Goal: Task Accomplishment & Management: Manage account settings

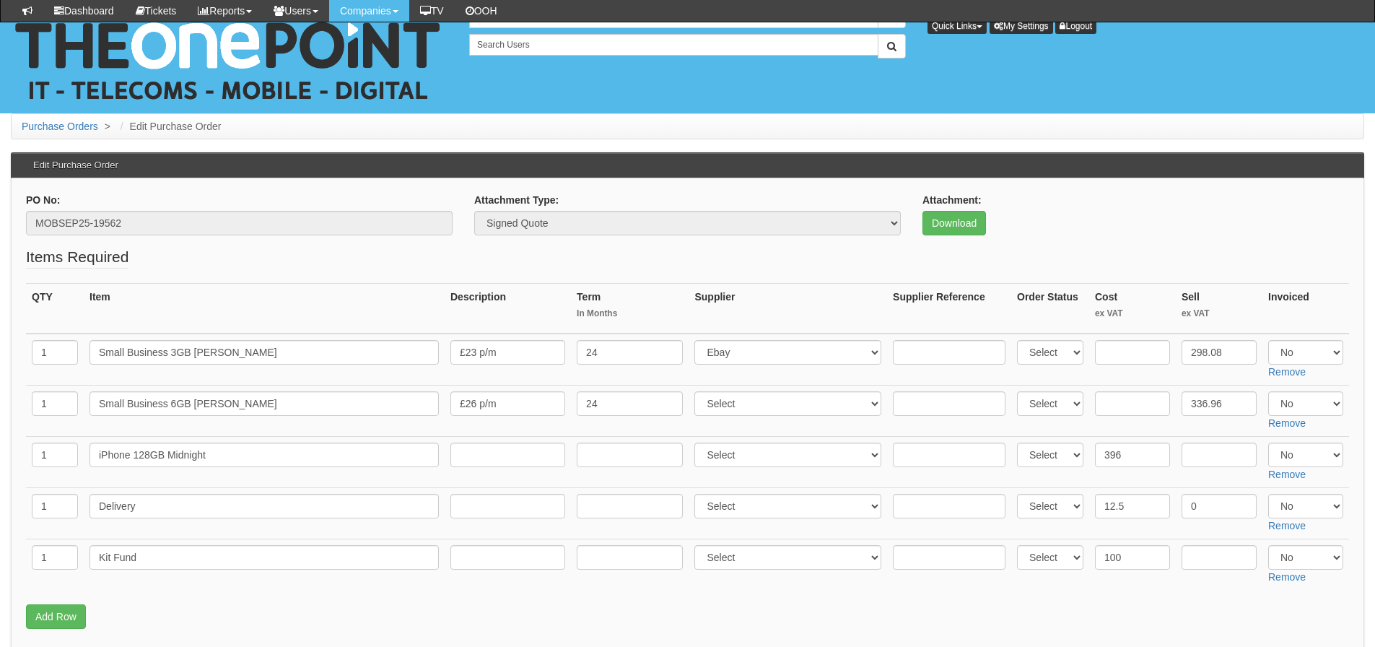
scroll to position [340, 0]
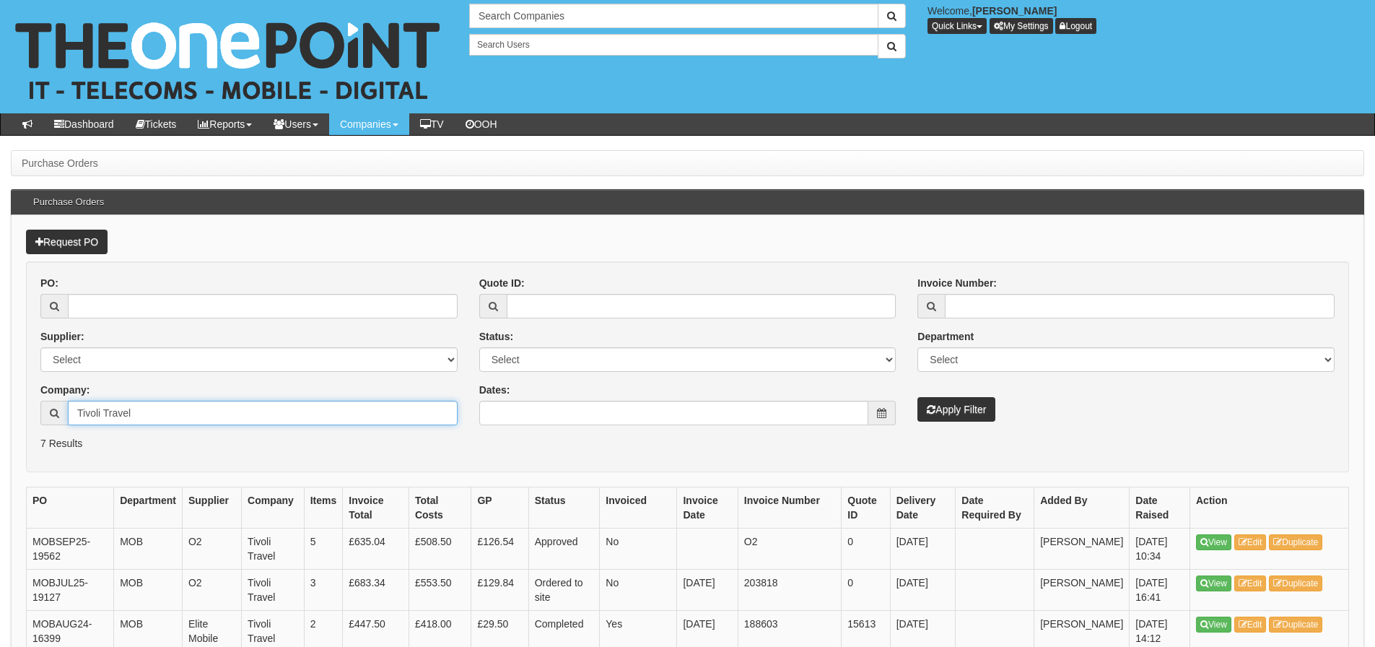
drag, startPoint x: 133, startPoint y: 419, endPoint x: 8, endPoint y: 421, distance: 125.6
click at [4, 429] on div "Purchase Orders Purchase Orders Request PO PO: Supplier: Select 123 REG.co.uk 1…" at bounding box center [687, 540] width 1375 height 780
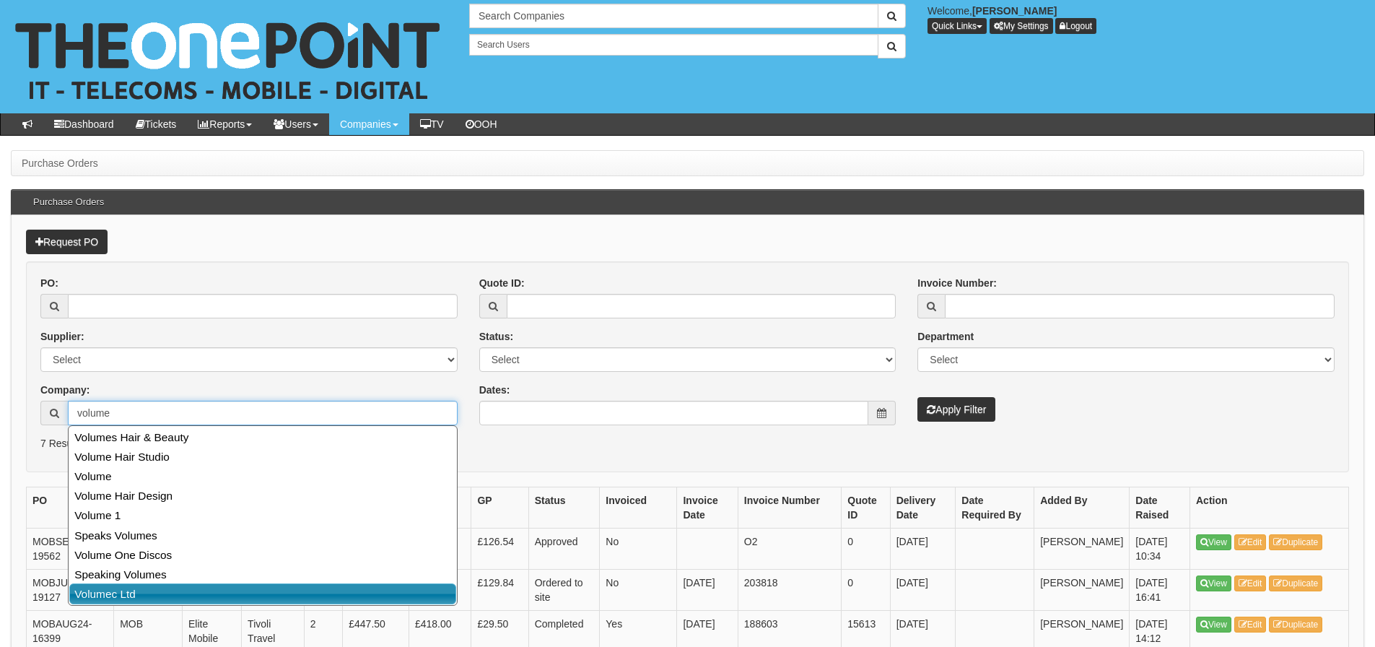
click at [132, 594] on link "Volumec Ltd" at bounding box center [262, 593] width 387 height 21
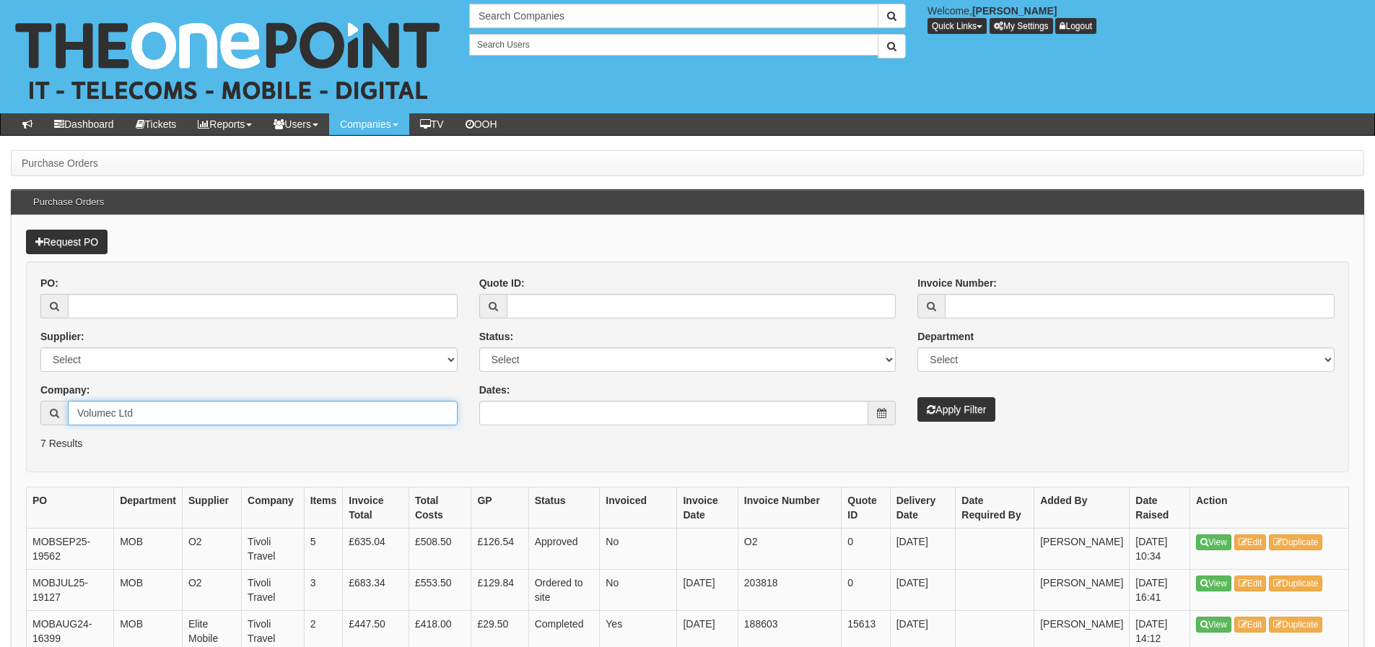
type input "Volumec Ltd"
click at [978, 403] on button "Apply Filter" at bounding box center [956, 409] width 78 height 25
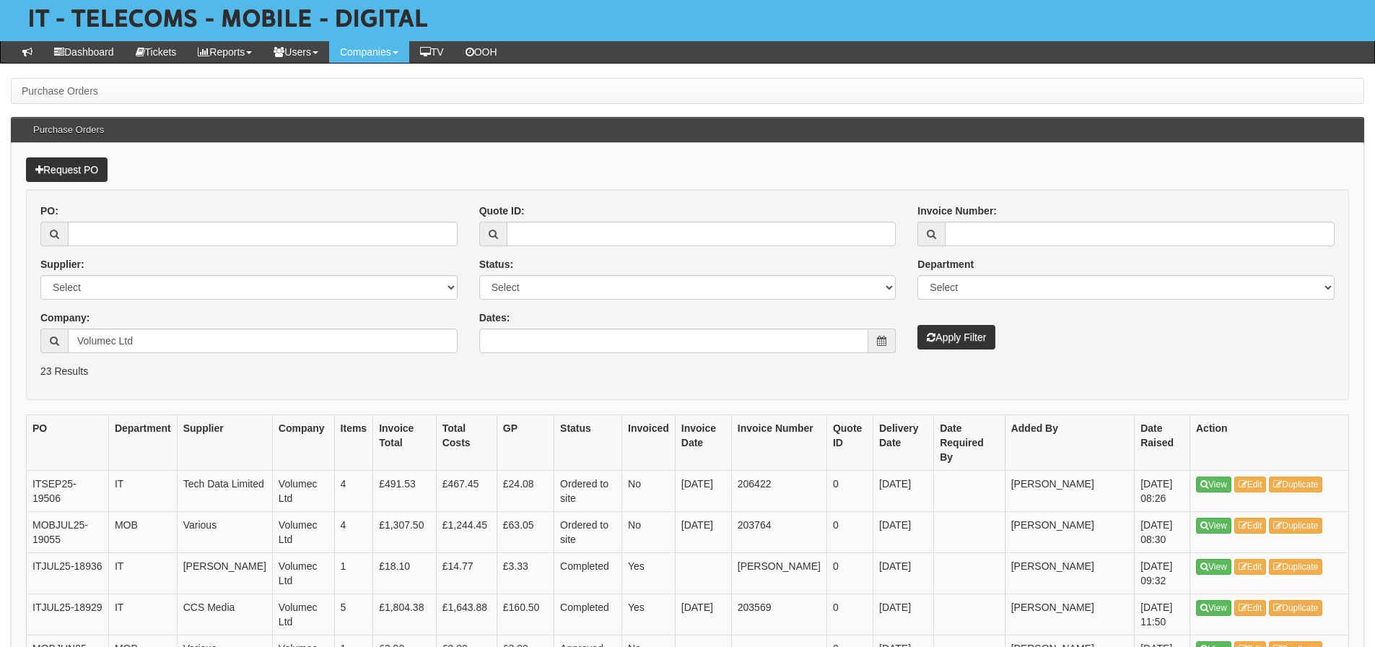
scroll to position [144, 0]
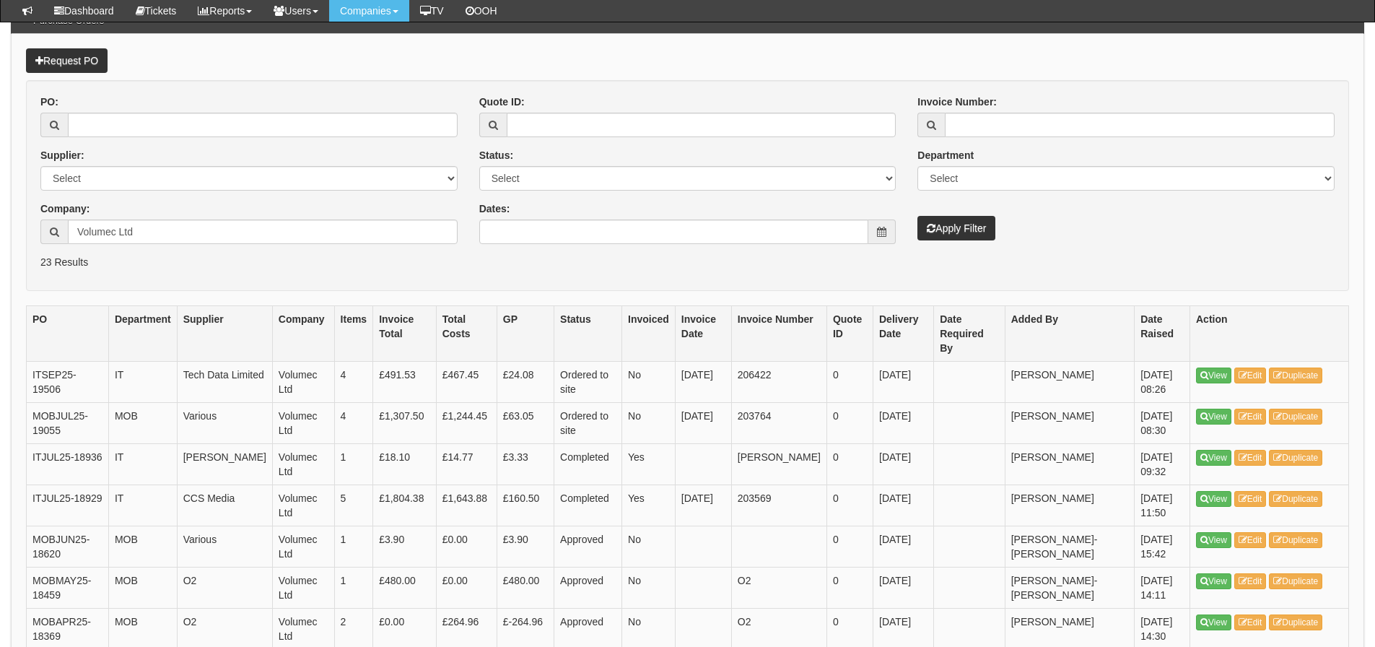
click at [616, 320] on th "Status" at bounding box center [588, 333] width 68 height 56
drag, startPoint x: 216, startPoint y: 232, endPoint x: 65, endPoint y: 232, distance: 150.8
click at [65, 232] on div "Volumec Ltd" at bounding box center [248, 231] width 417 height 25
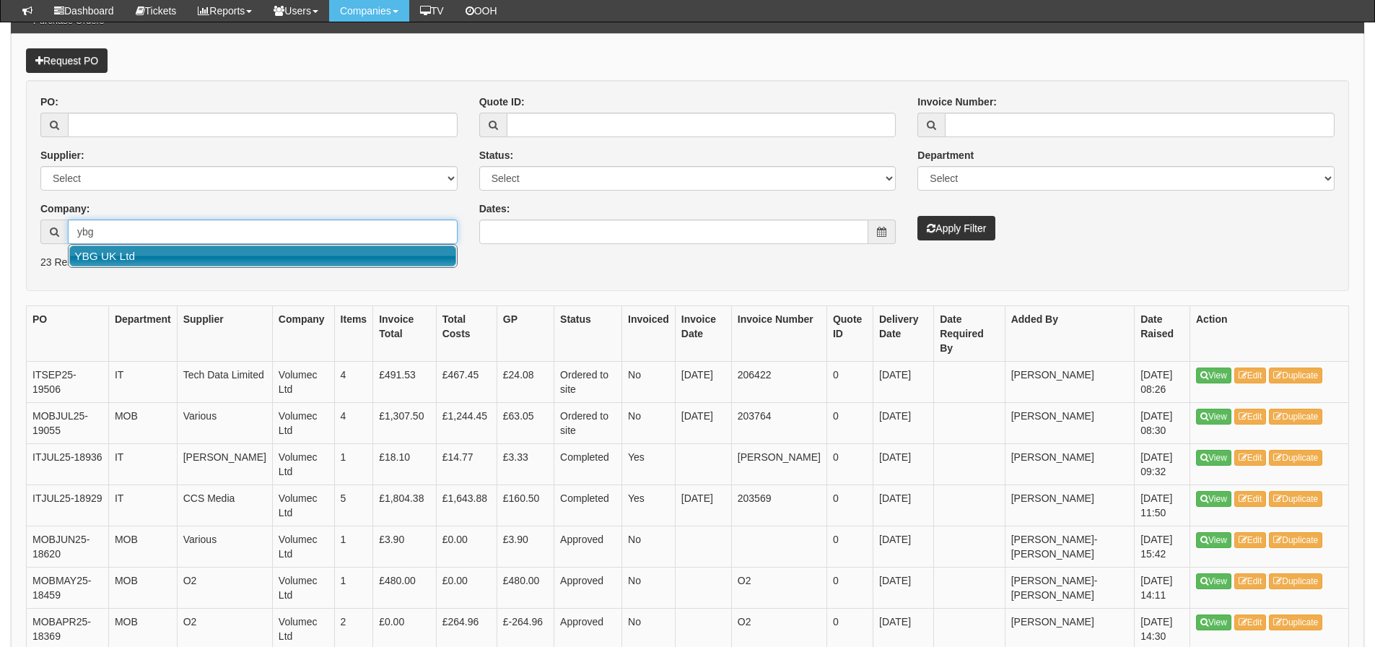
click at [90, 250] on link "YBG UK Ltd" at bounding box center [262, 255] width 387 height 21
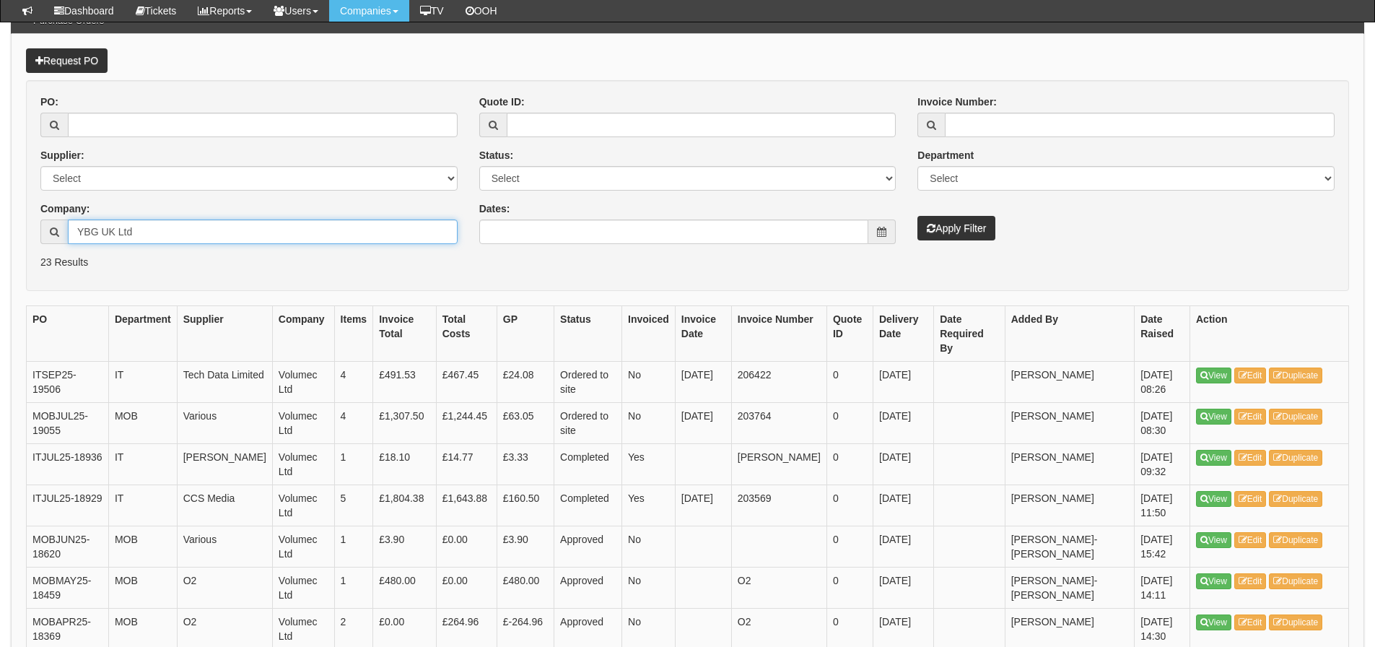
type input "YBG UK Ltd"
click at [962, 231] on button "Apply Filter" at bounding box center [956, 228] width 78 height 25
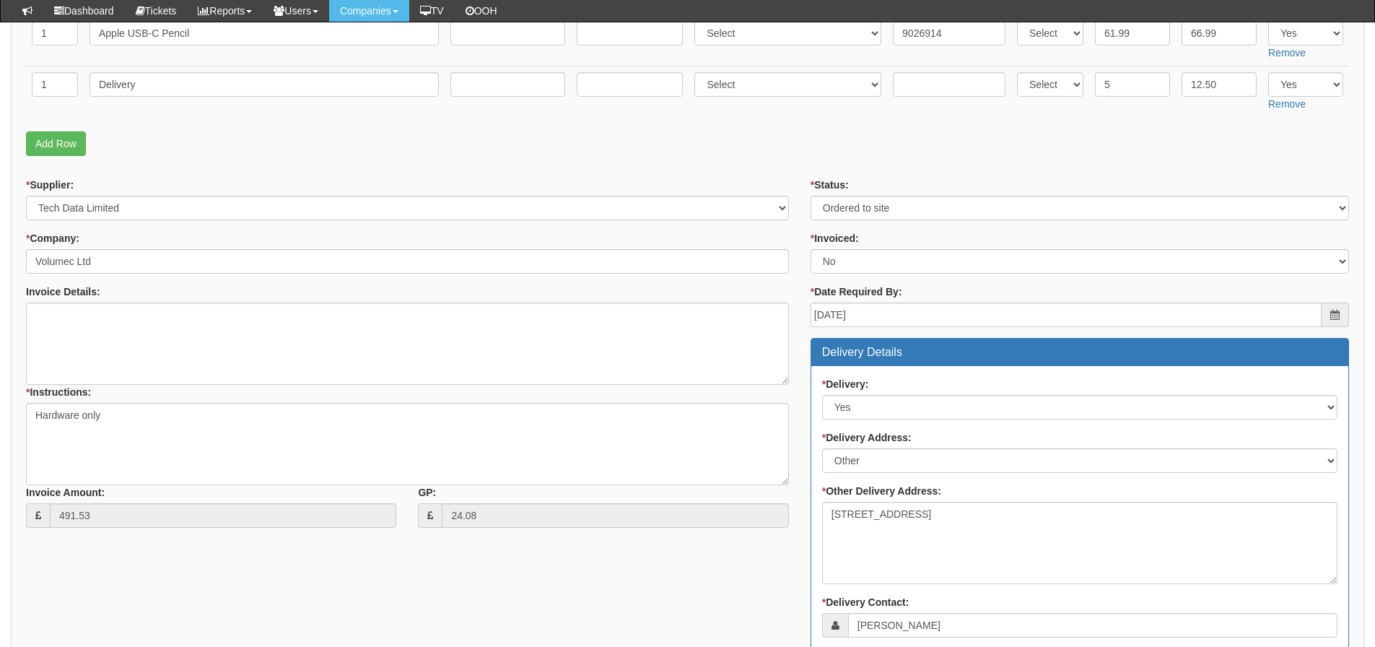
scroll to position [433, 0]
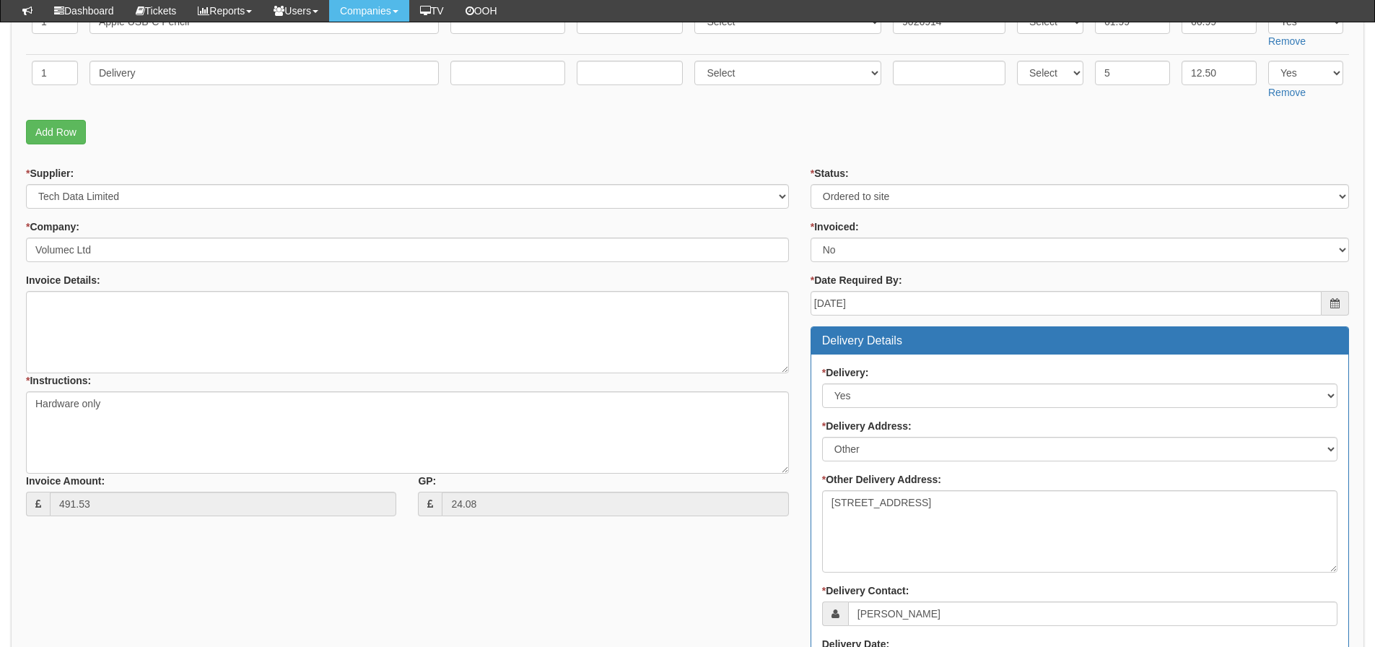
click at [532, 594] on div "* Supplier: Select 123 REG.co.uk 1Password 3 4Gon AA Jones Electric Ltd Abzorb …" at bounding box center [687, 564] width 1344 height 797
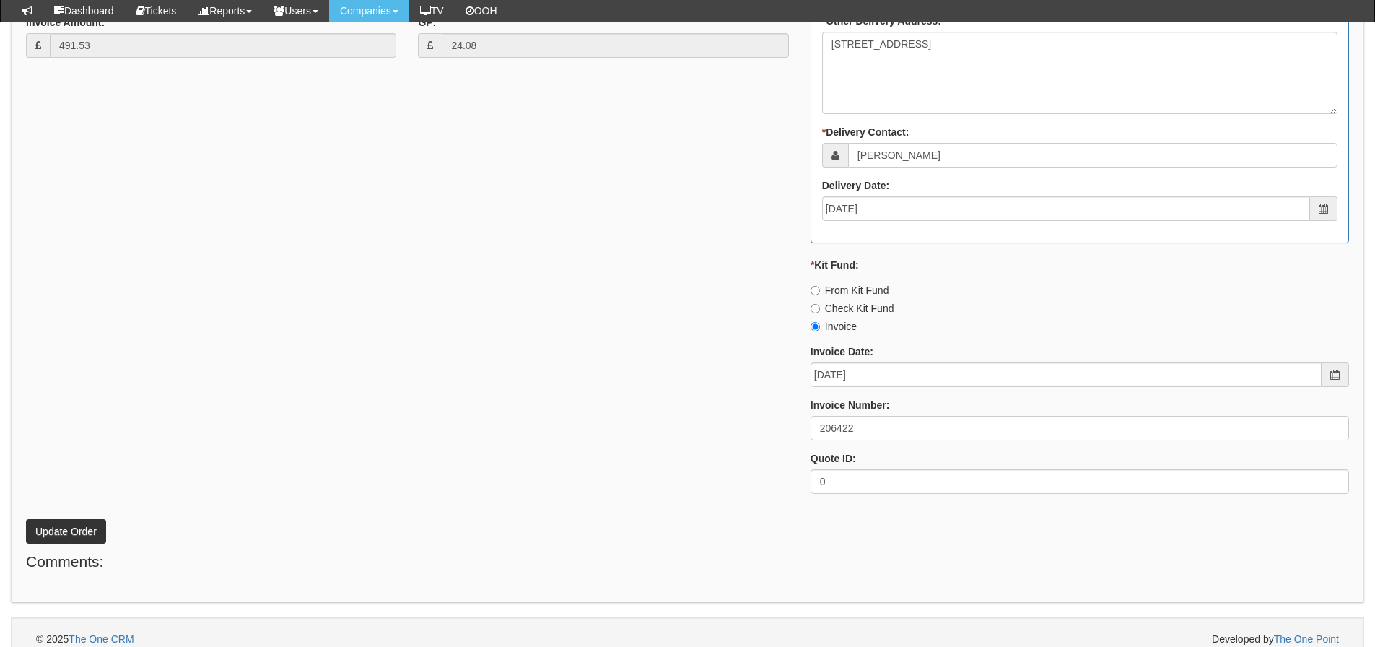
scroll to position [905, 0]
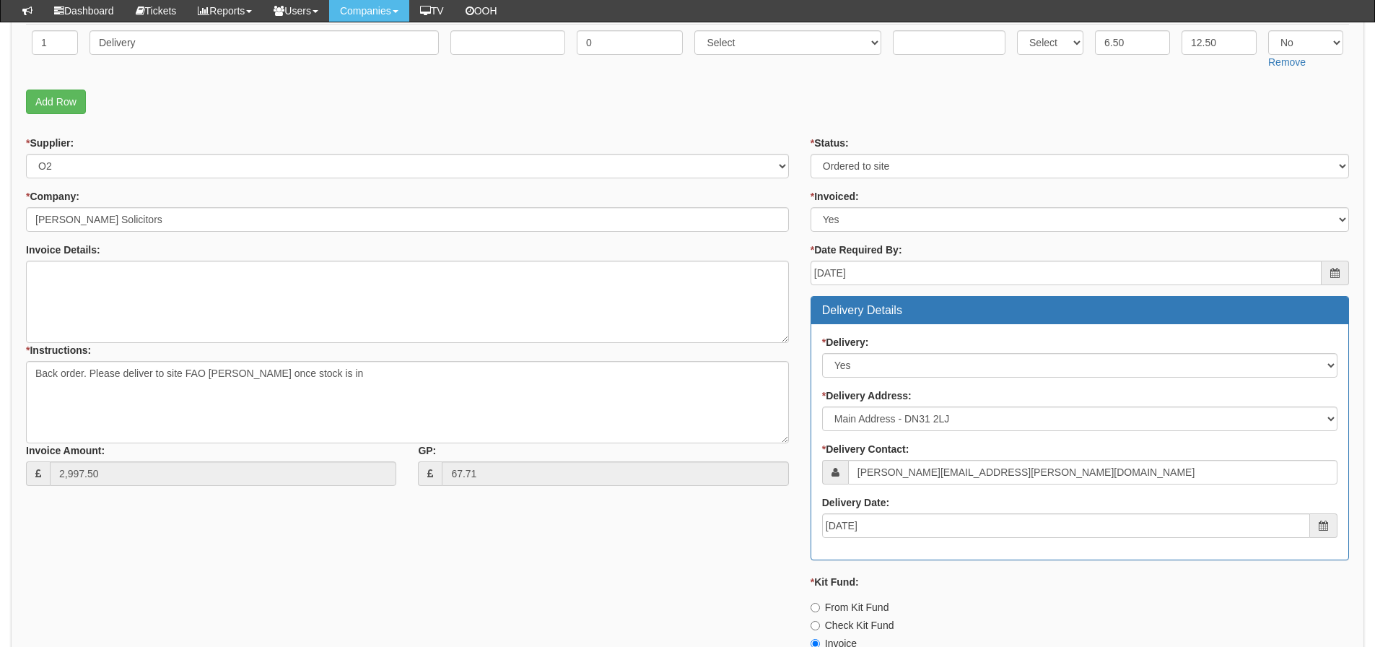
scroll to position [433, 0]
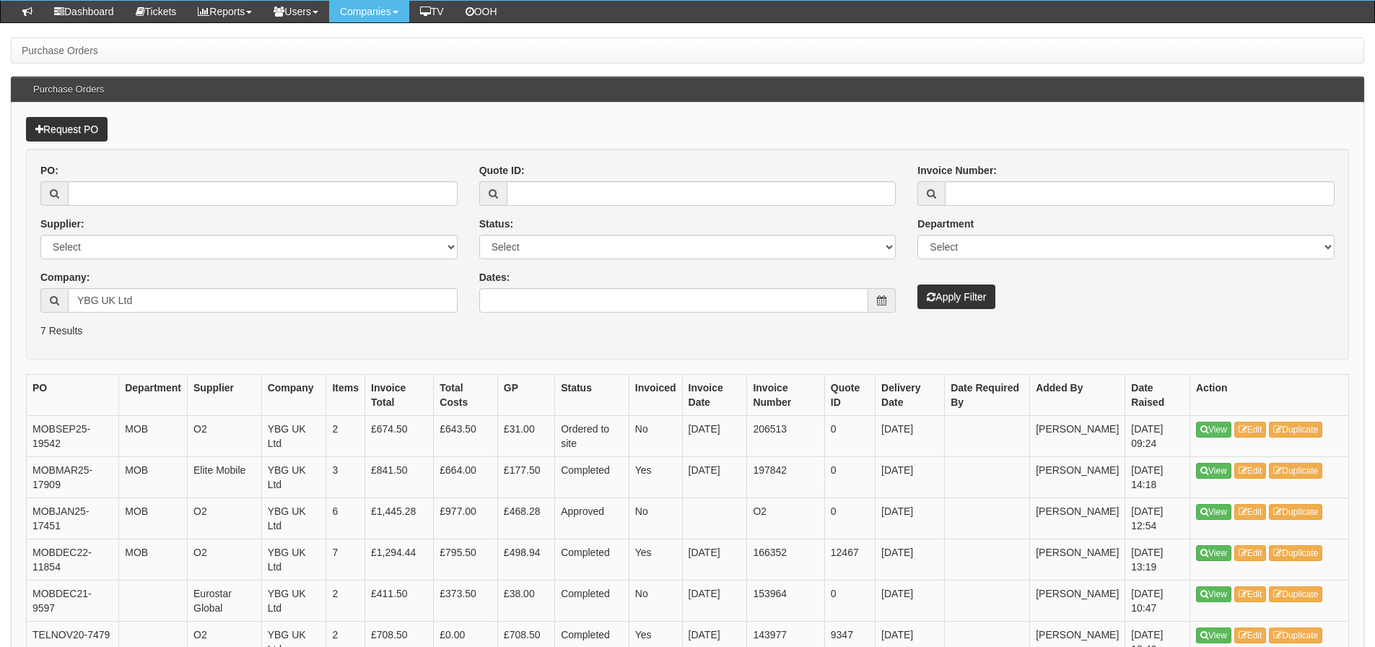
scroll to position [144, 0]
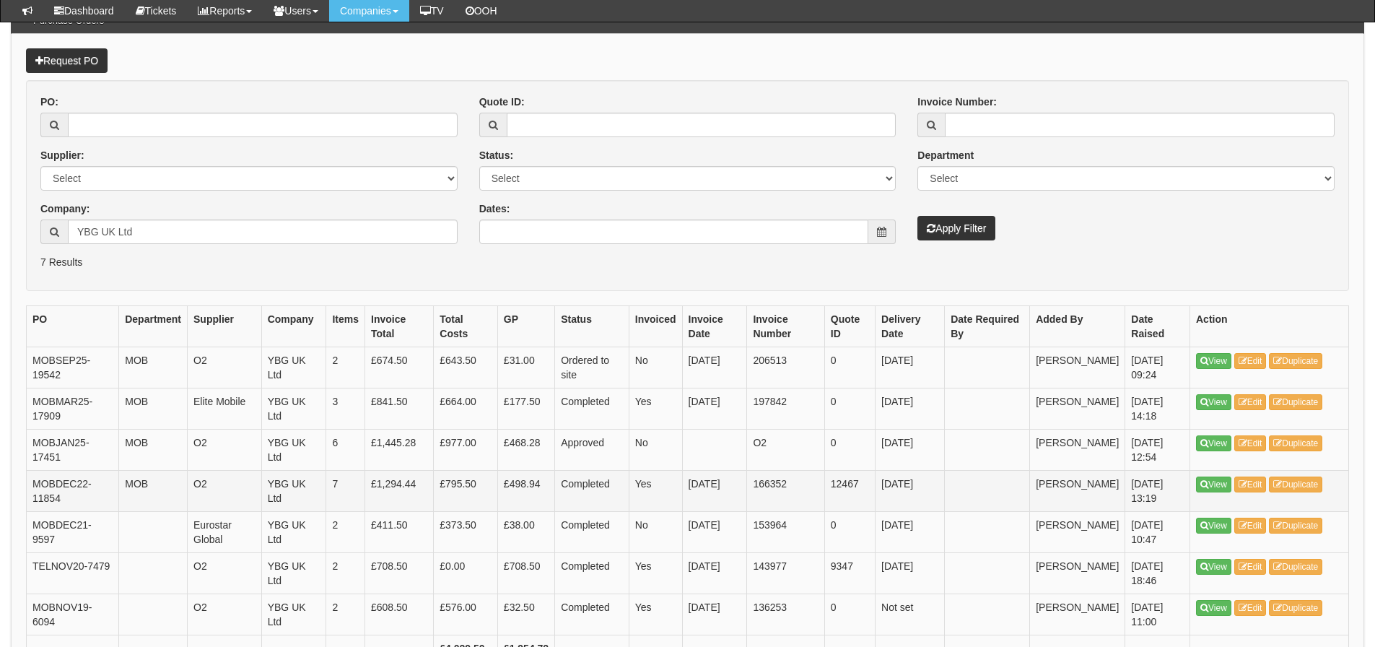
drag, startPoint x: 198, startPoint y: 476, endPoint x: 171, endPoint y: 487, distance: 29.1
click at [171, 487] on td "MOB" at bounding box center [153, 490] width 69 height 41
drag, startPoint x: 224, startPoint y: 232, endPoint x: 72, endPoint y: 254, distance: 153.2
click at [72, 254] on div "PO: Supplier: Select 123 REG.co.uk 1Password 3 4Gon AA Jones Electric Ltd Abzor…" at bounding box center [249, 175] width 439 height 160
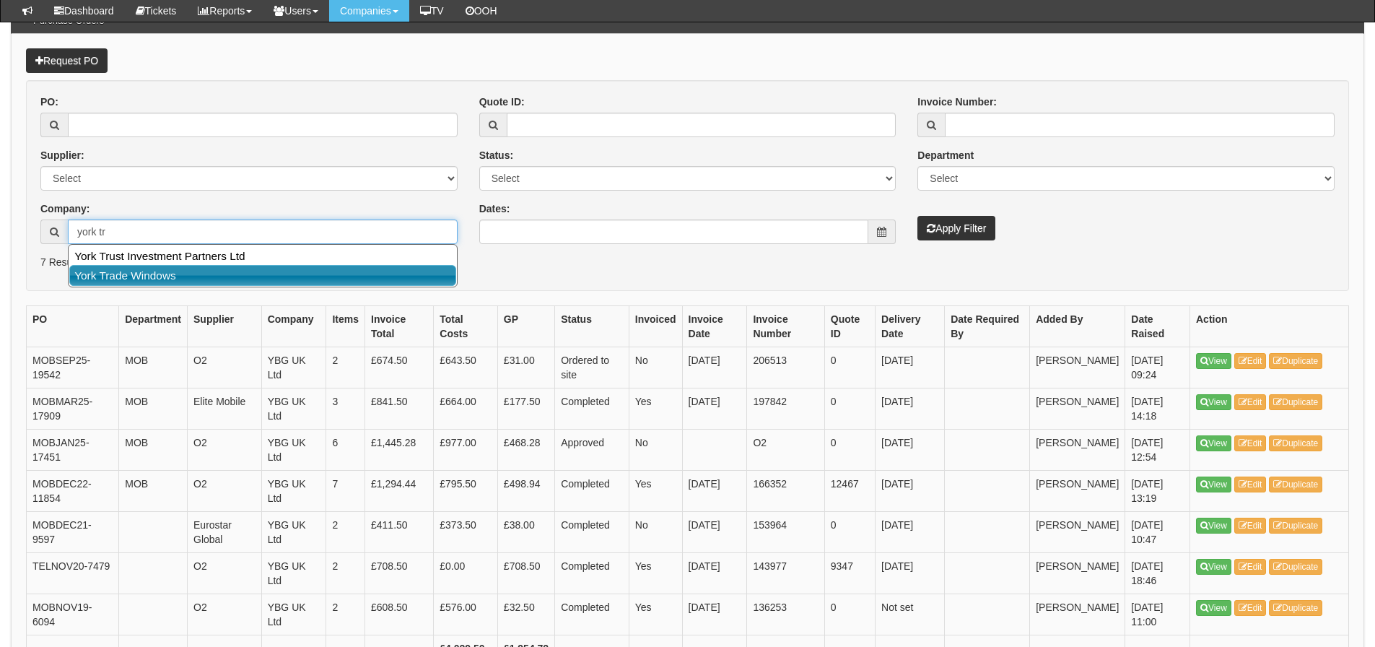
click at [110, 282] on link "York Trade Windows" at bounding box center [262, 275] width 387 height 21
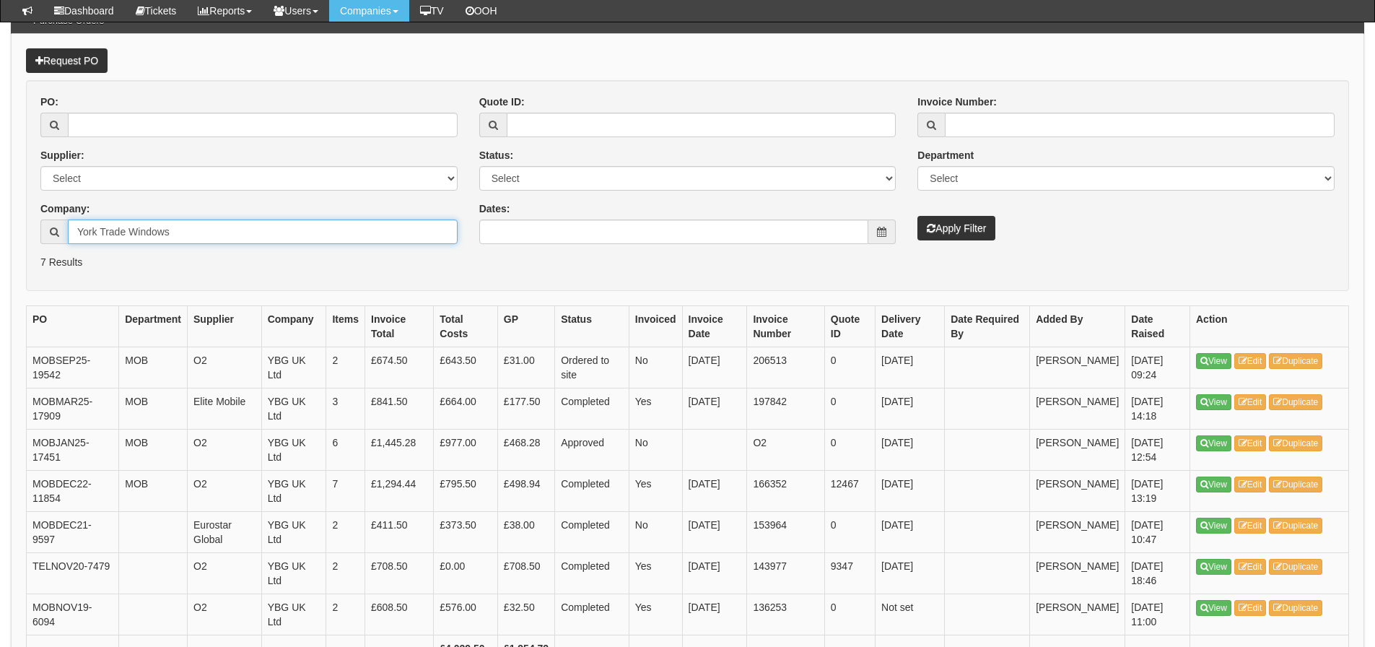
type input "York Trade Windows"
click at [940, 224] on button "Apply Filter" at bounding box center [956, 228] width 78 height 25
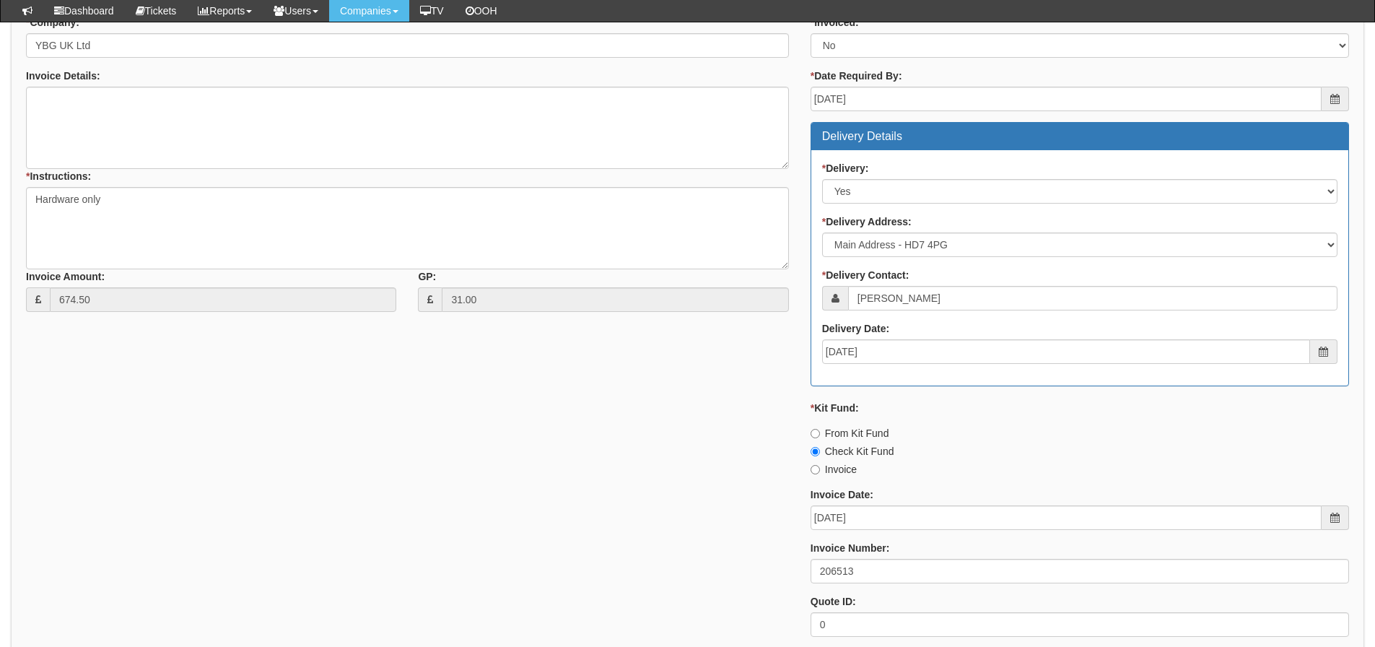
scroll to position [691, 0]
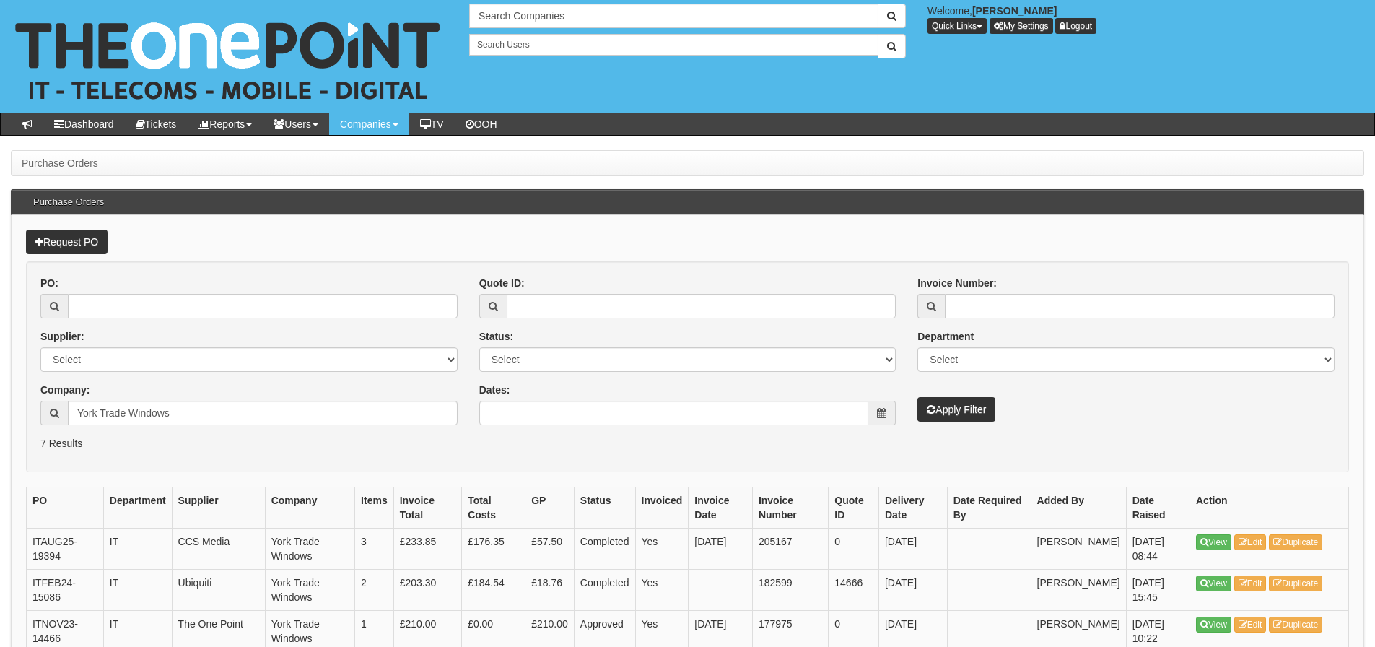
scroll to position [144, 0]
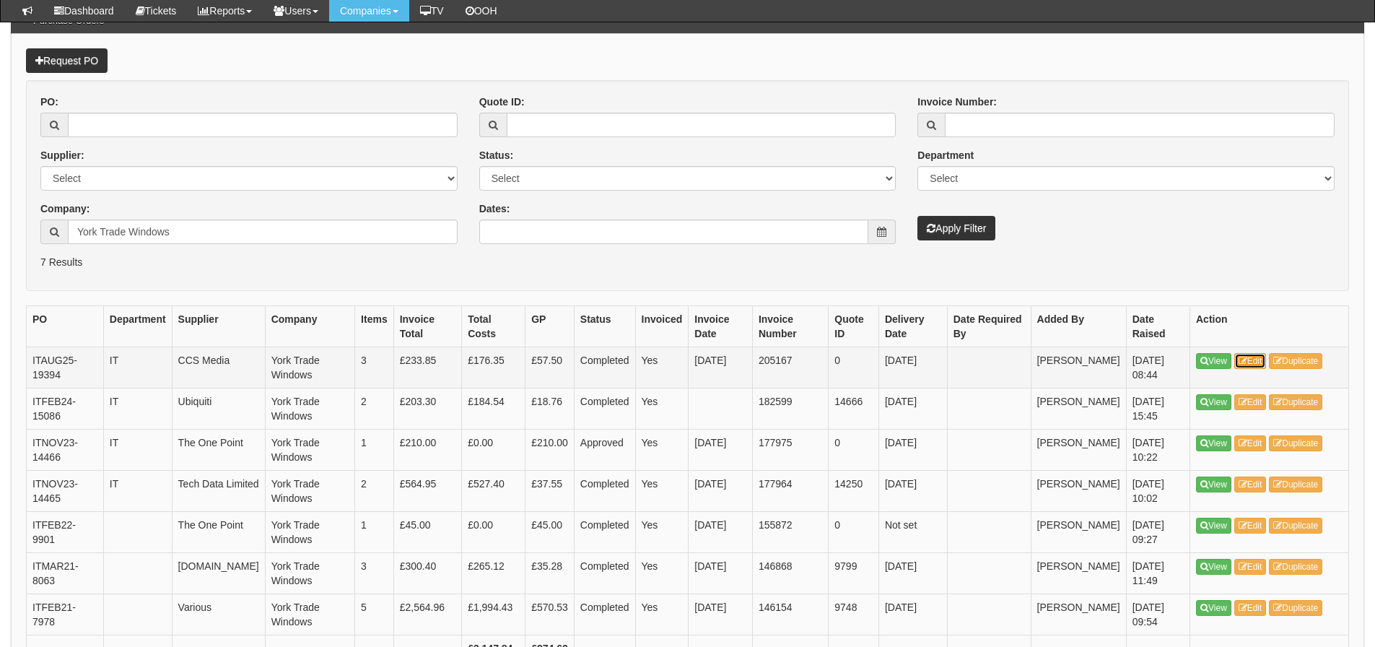
click at [1248, 368] on link "Edit" at bounding box center [1250, 361] width 32 height 16
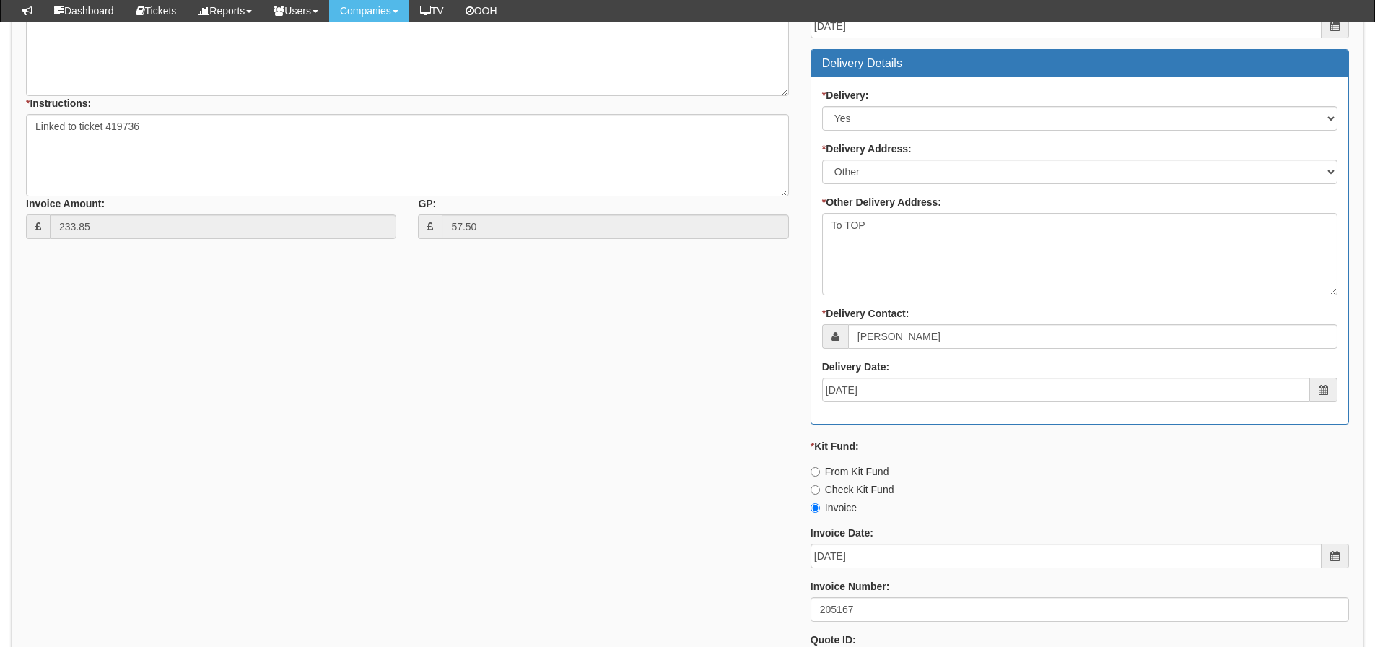
scroll to position [701, 0]
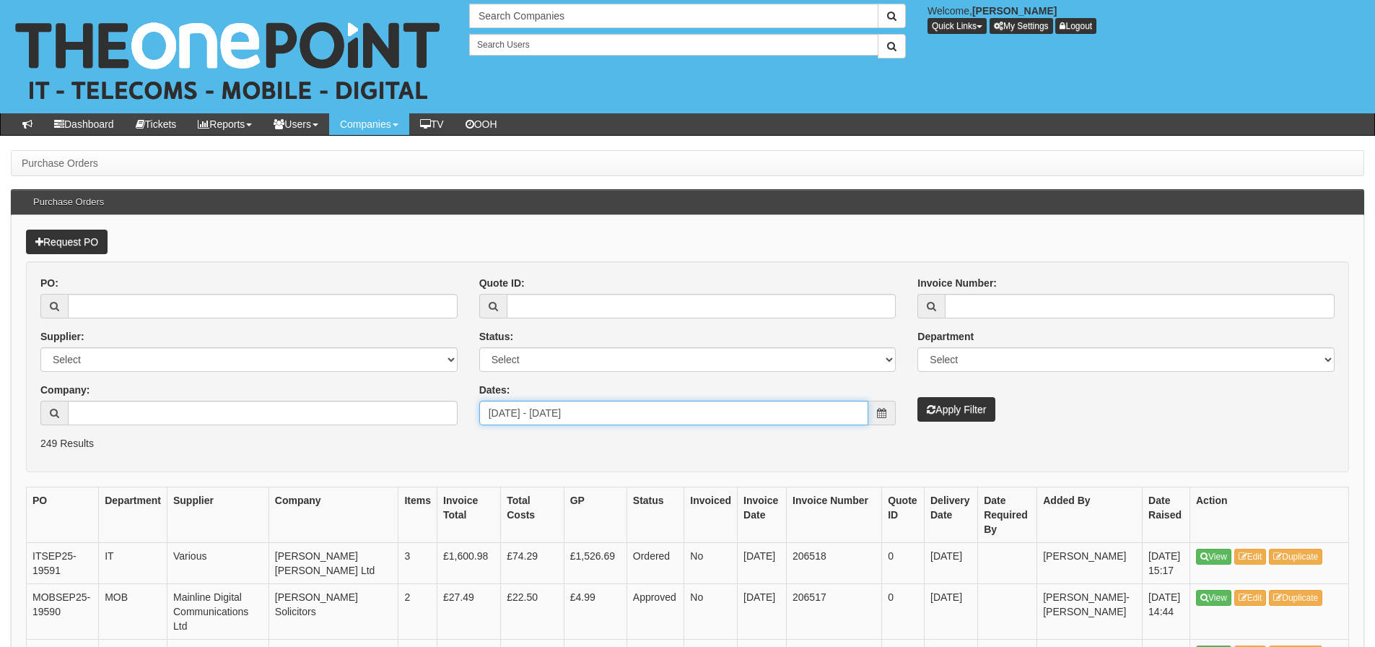
click at [545, 407] on input "2025-08-28 - 2025-09-26" at bounding box center [674, 412] width 390 height 25
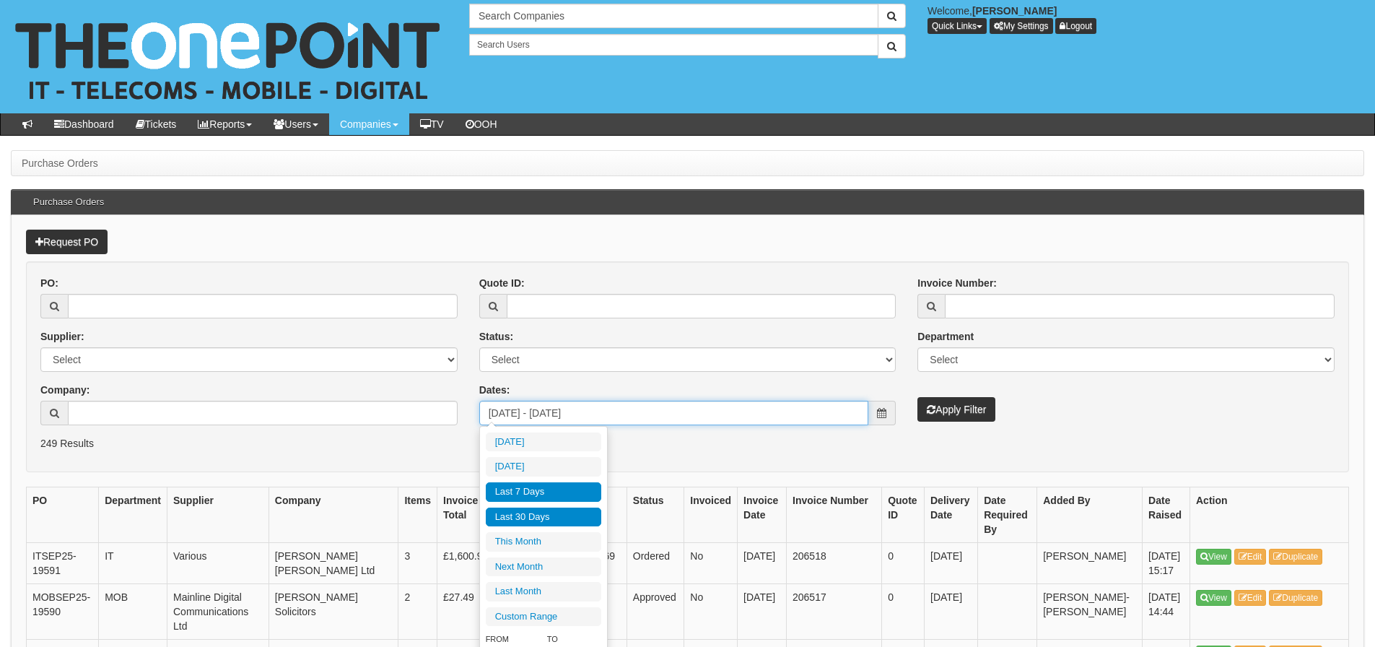
type input "2025-09-25"
type input "2025-09-20"
type input "2025-09-26"
type input "2025-08-28"
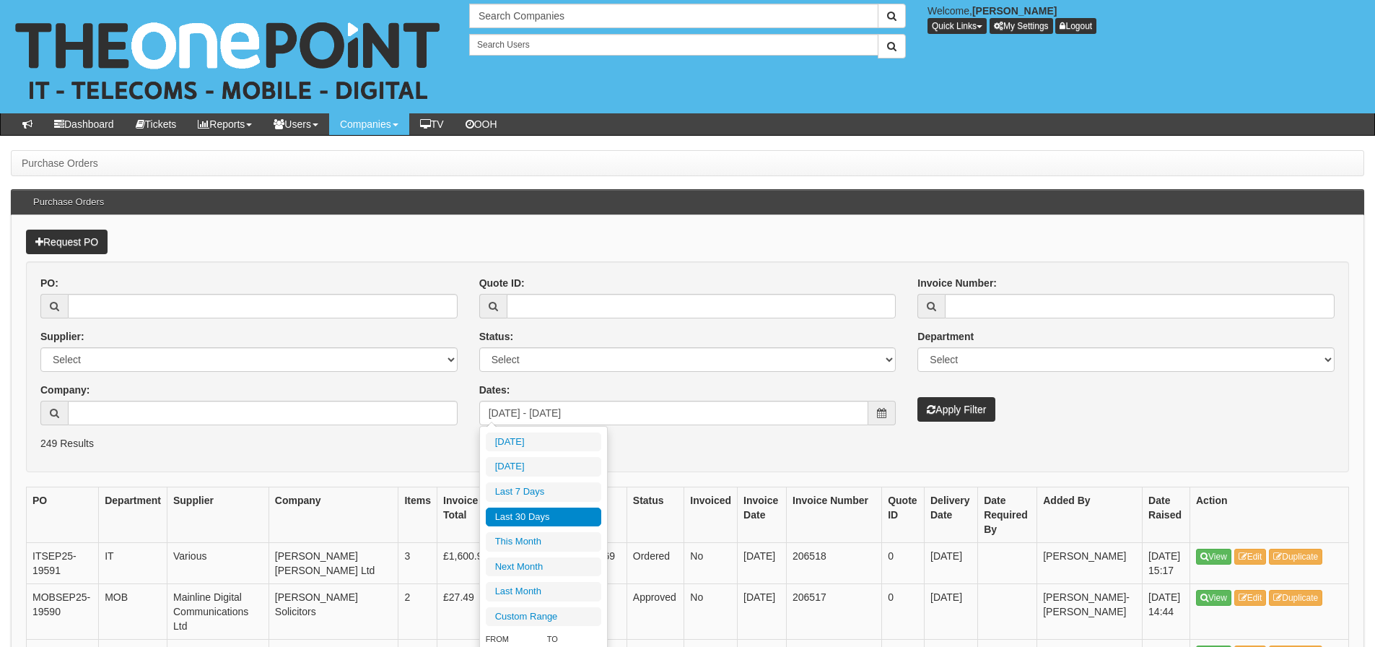
click at [546, 511] on li "Last 30 Days" at bounding box center [543, 516] width 115 height 19
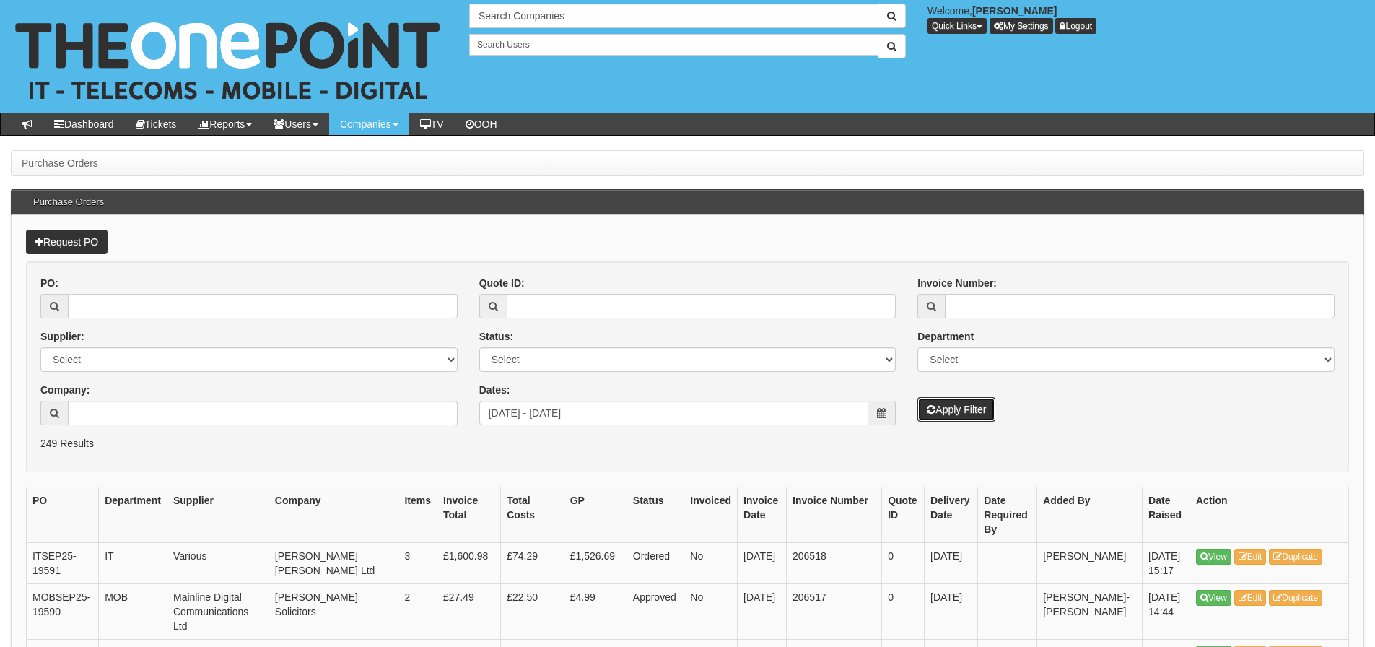
click at [937, 403] on button "Apply Filter" at bounding box center [956, 409] width 78 height 25
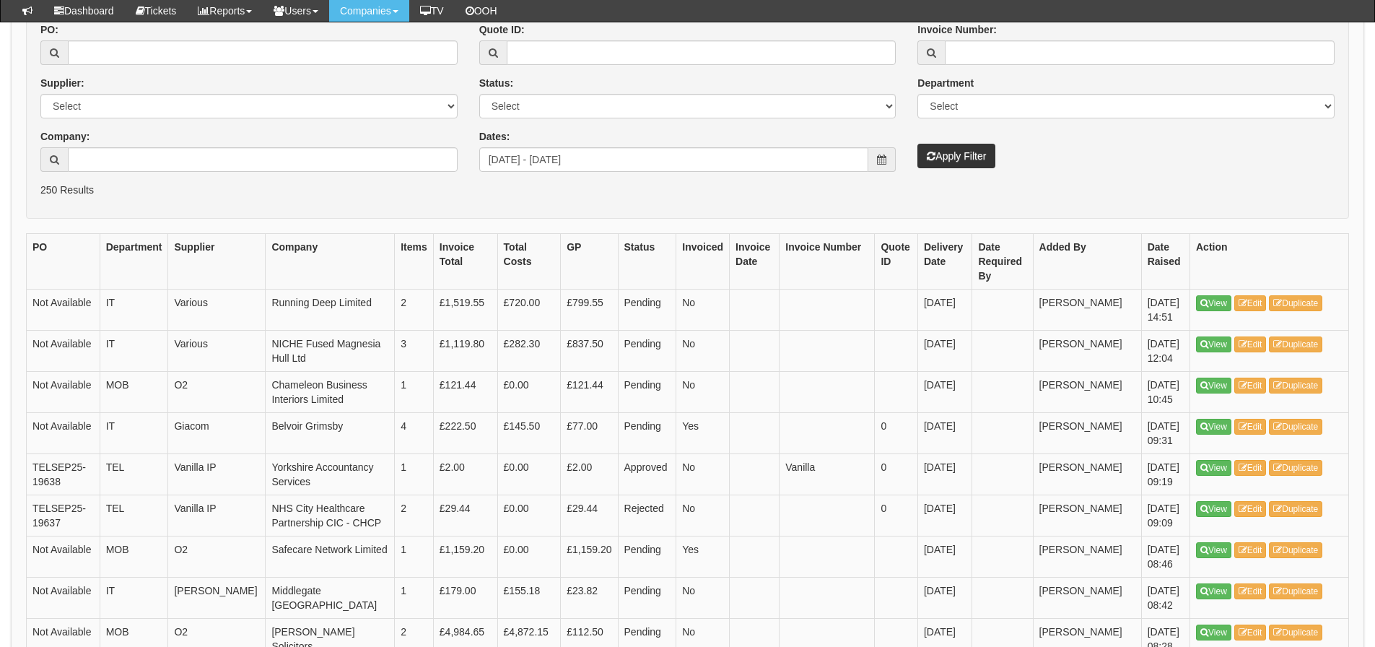
scroll to position [289, 0]
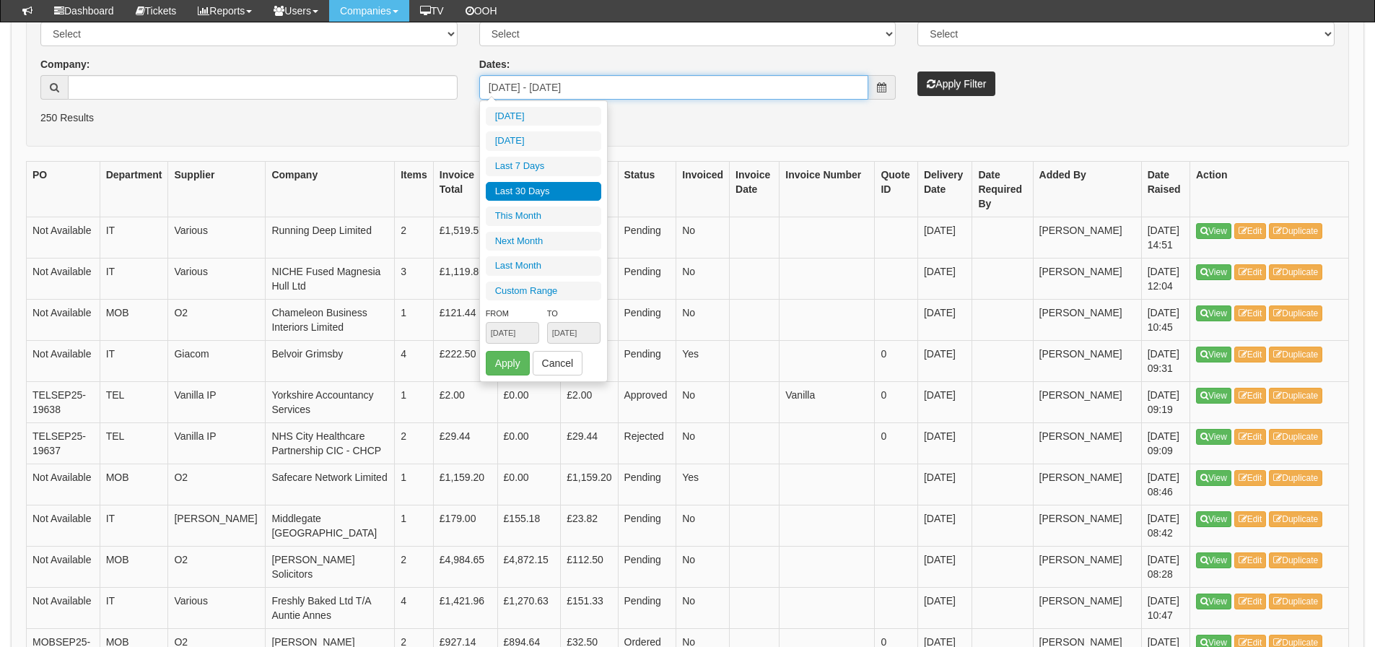
click at [691, 89] on input "2025-08-28 - 2025-09-26" at bounding box center [674, 87] width 390 height 25
type input "2025-09-01"
type input "2025-09-30"
type input "2025-08-28"
type input "2025-09-26"
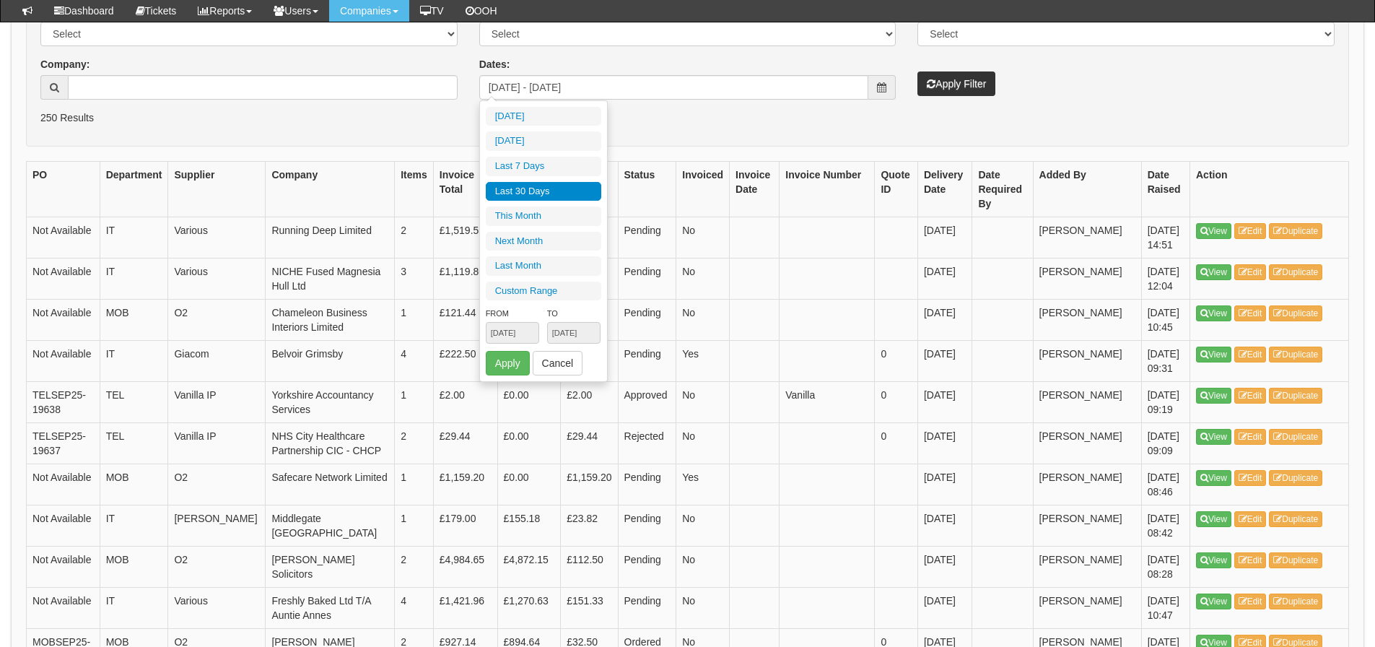
click at [573, 195] on li "Last 30 Days" at bounding box center [543, 191] width 115 height 19
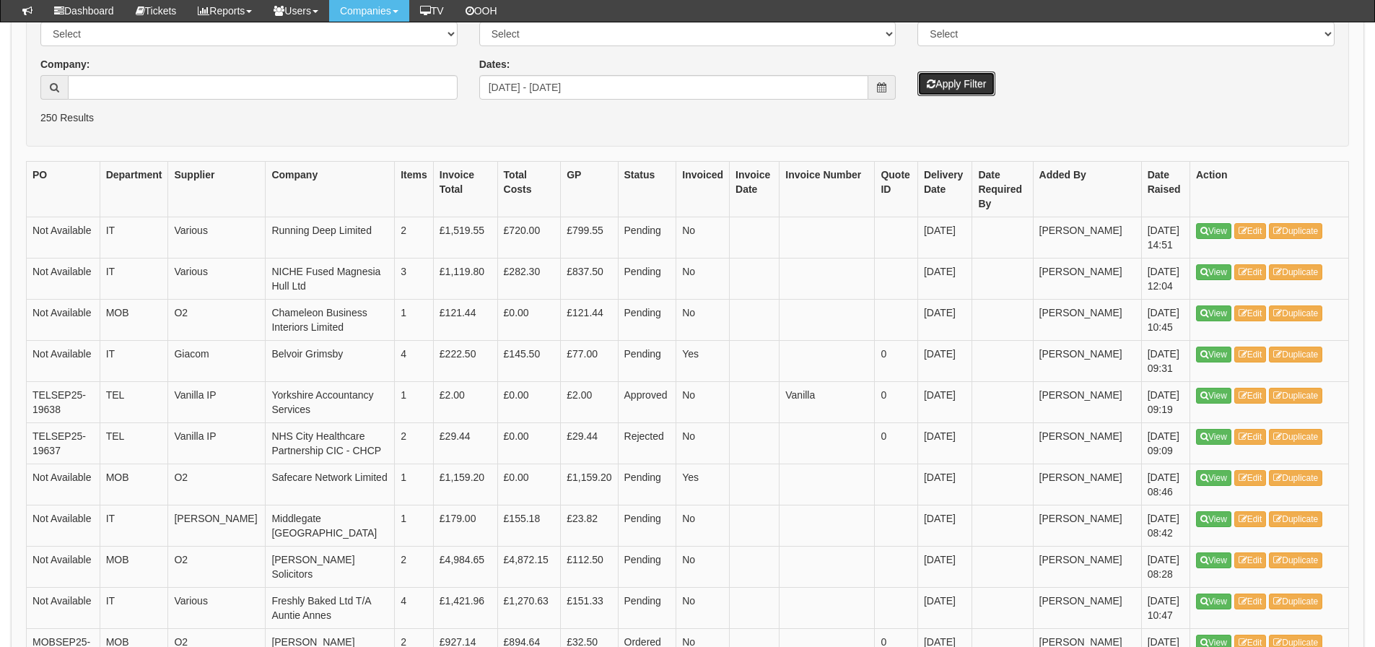
click at [933, 88] on icon "submit" at bounding box center [931, 84] width 9 height 10
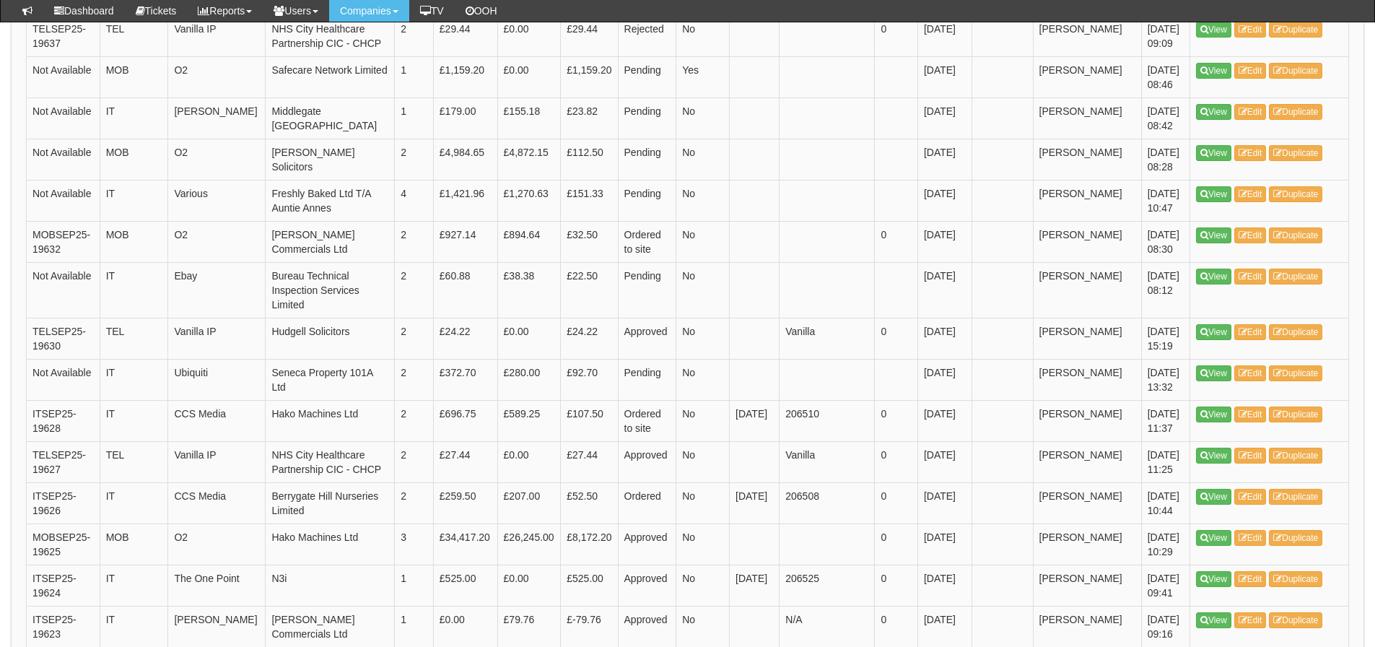
scroll to position [722, 0]
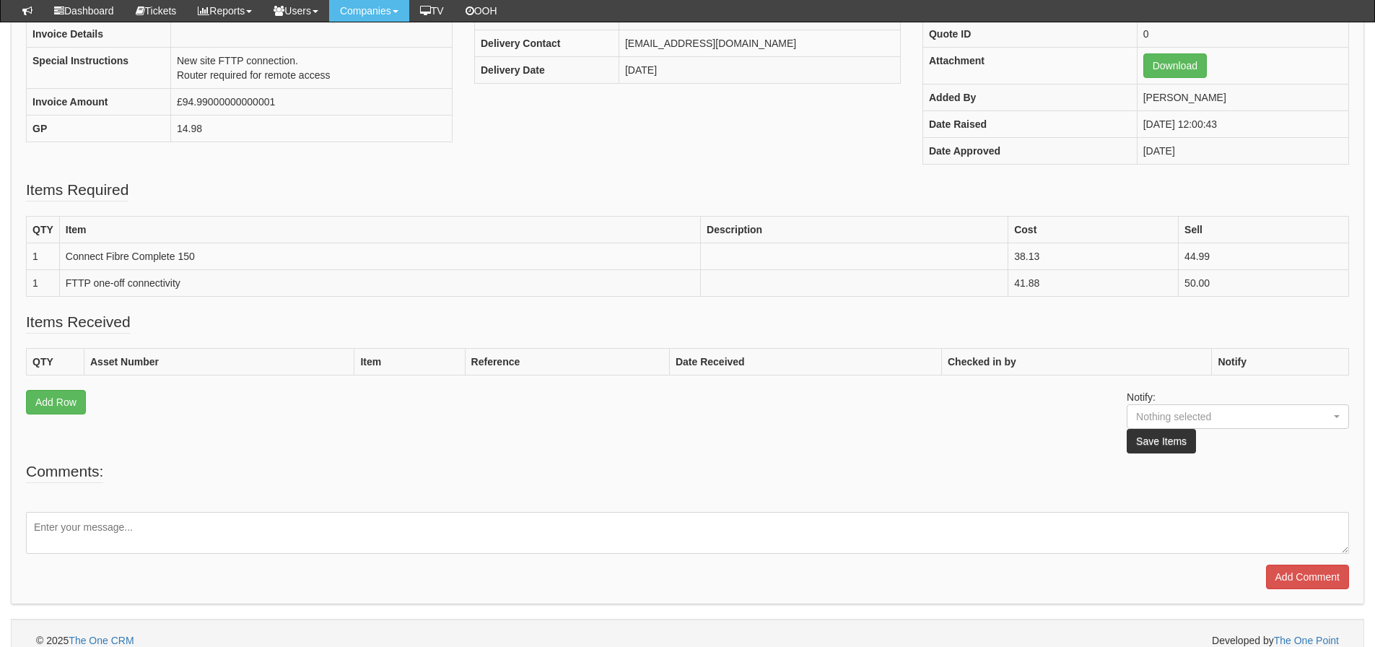
scroll to position [310, 0]
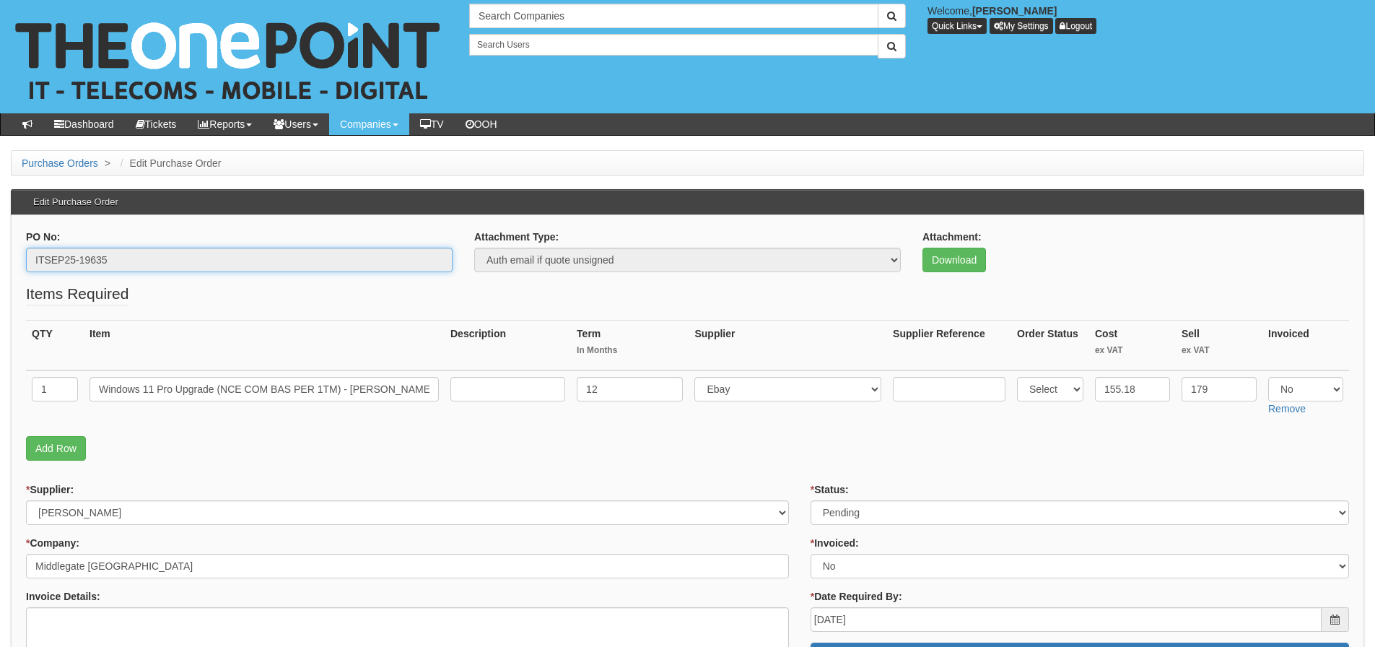
drag, startPoint x: 143, startPoint y: 265, endPoint x: 21, endPoint y: 273, distance: 122.3
click at [21, 273] on div "PO No: ITSEP25-19635" at bounding box center [239, 255] width 448 height 53
drag, startPoint x: 95, startPoint y: 387, endPoint x: 343, endPoint y: 399, distance: 248.5
click at [343, 399] on input "Windows 11 Pro Upgrade (NCE COM BAS PER 1TM) - Philippe" at bounding box center [263, 389] width 349 height 25
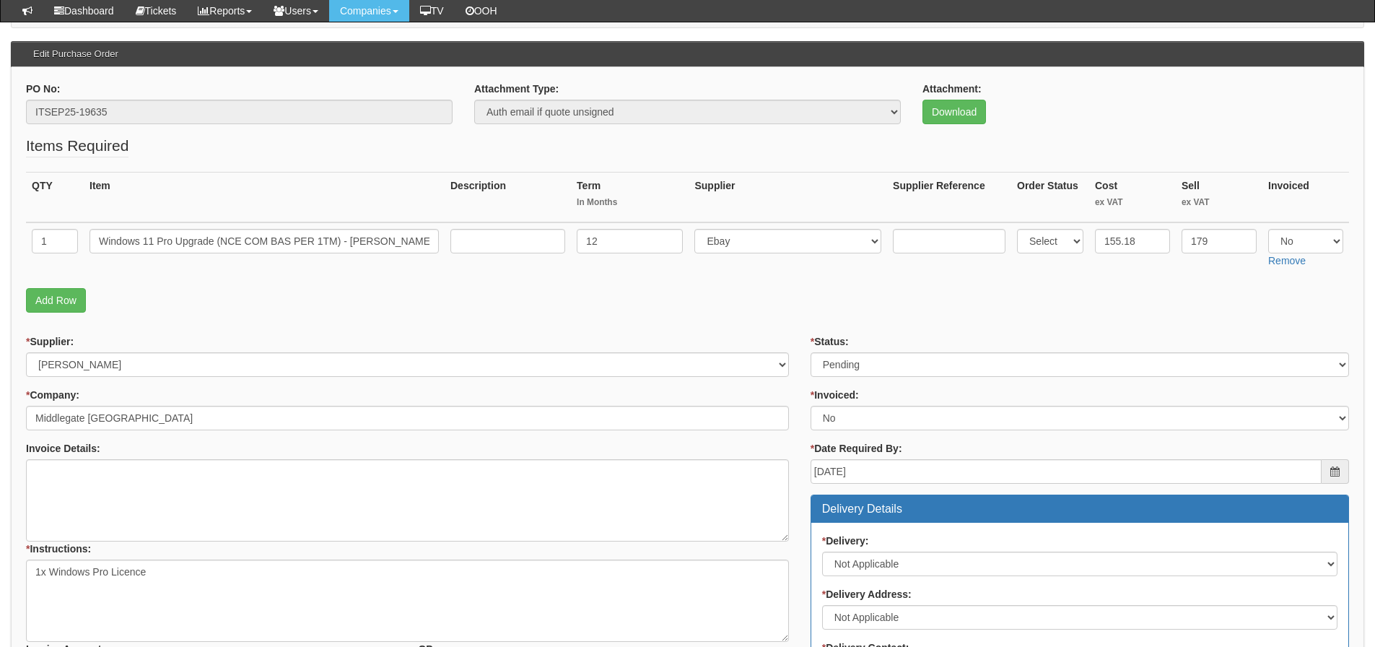
scroll to position [289, 0]
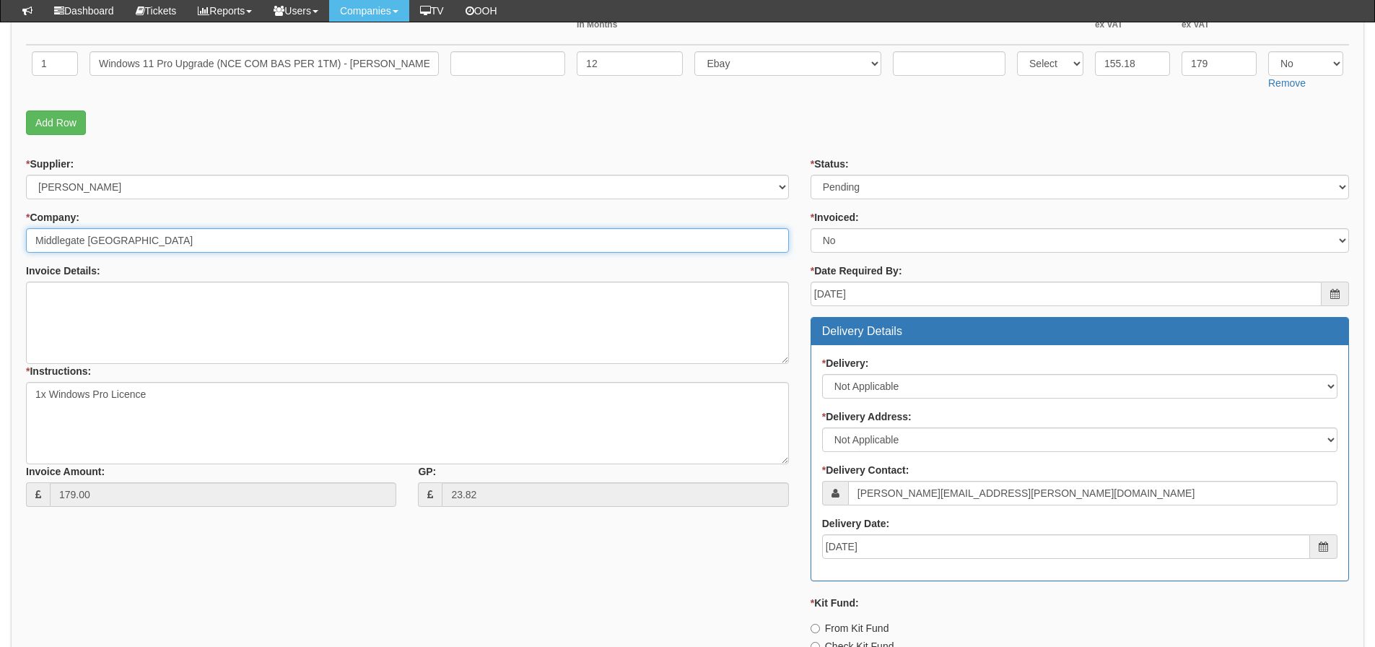
drag, startPoint x: 185, startPoint y: 240, endPoint x: 27, endPoint y: 245, distance: 158.1
click at [27, 245] on input "Middlegate Europe" at bounding box center [407, 240] width 763 height 25
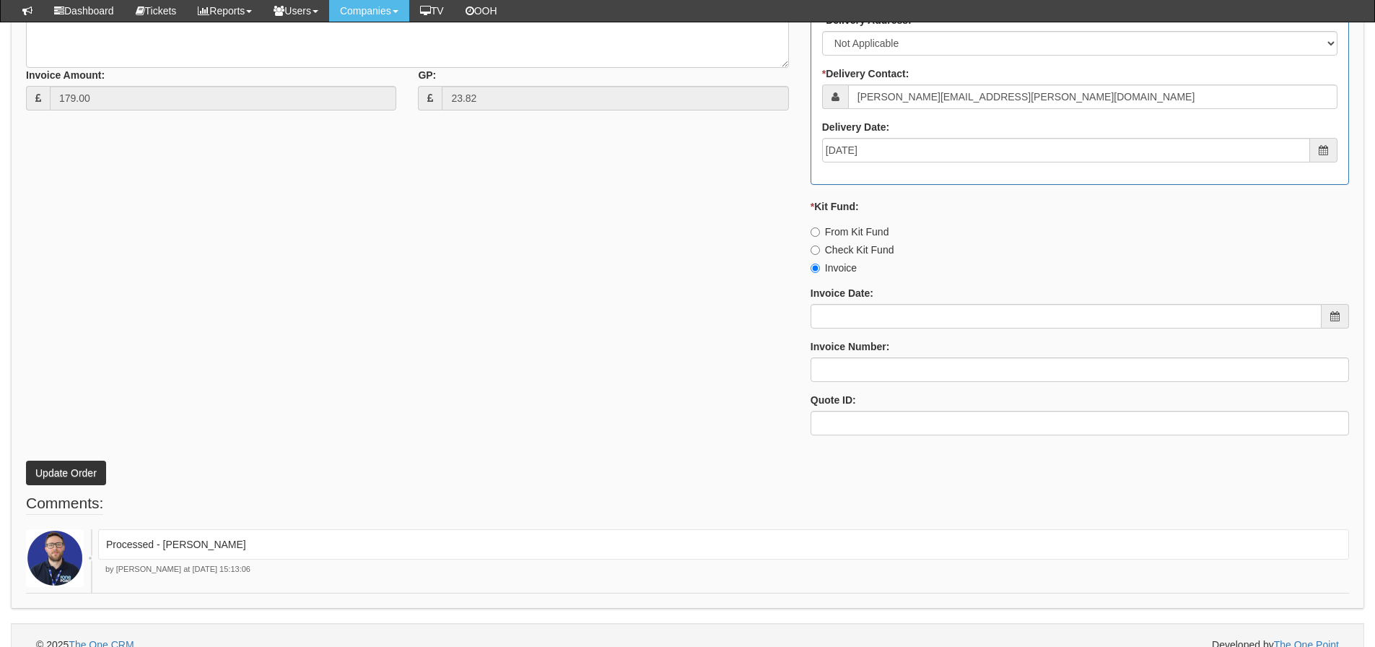
scroll to position [704, 0]
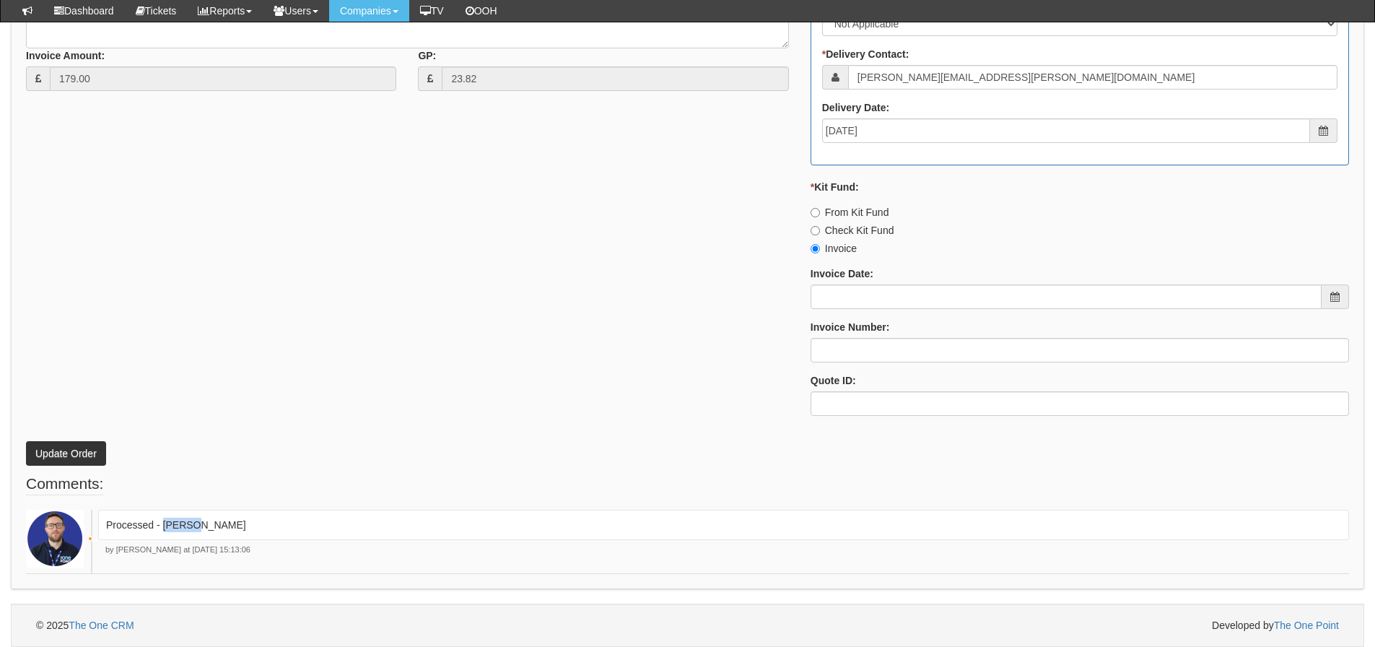
drag, startPoint x: 234, startPoint y: 528, endPoint x: 162, endPoint y: 531, distance: 71.5
click at [162, 531] on p "Processed - Ingram" at bounding box center [723, 524] width 1235 height 14
copy p "[PERSON_NAME]"
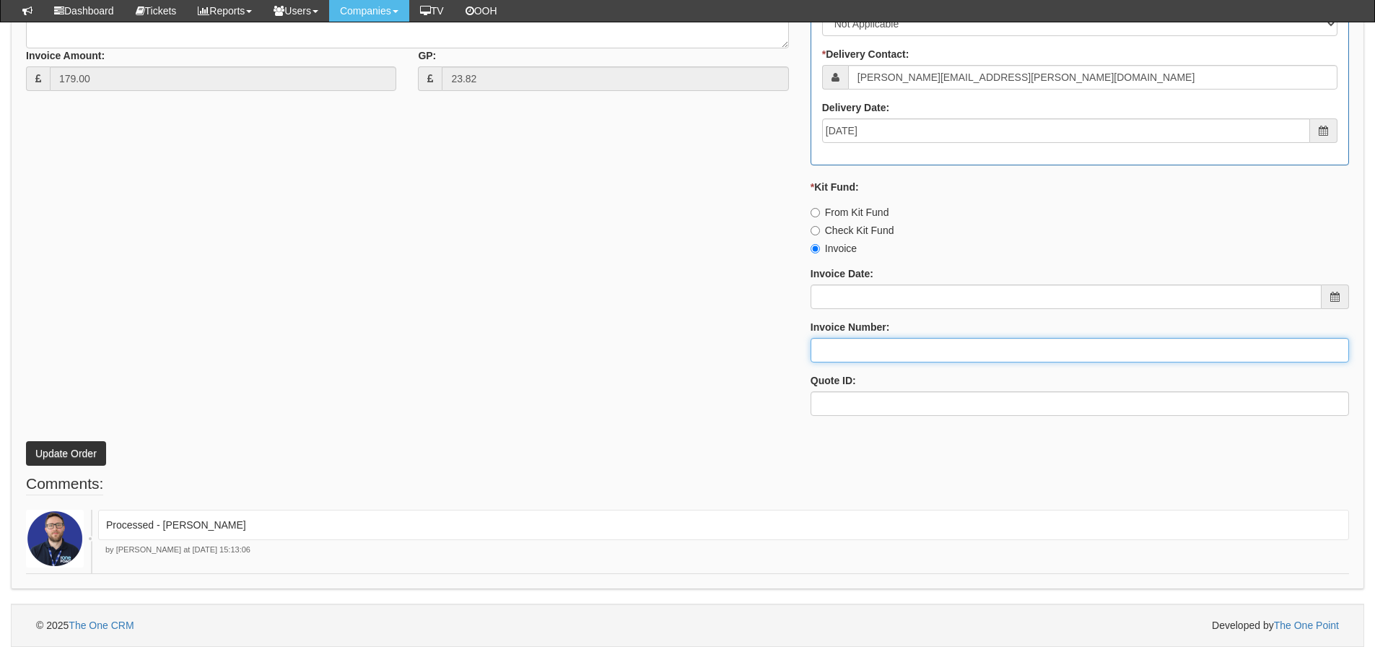
click at [828, 356] on input "Invoice Number:" at bounding box center [1079, 350] width 538 height 25
paste input "[PERSON_NAME]"
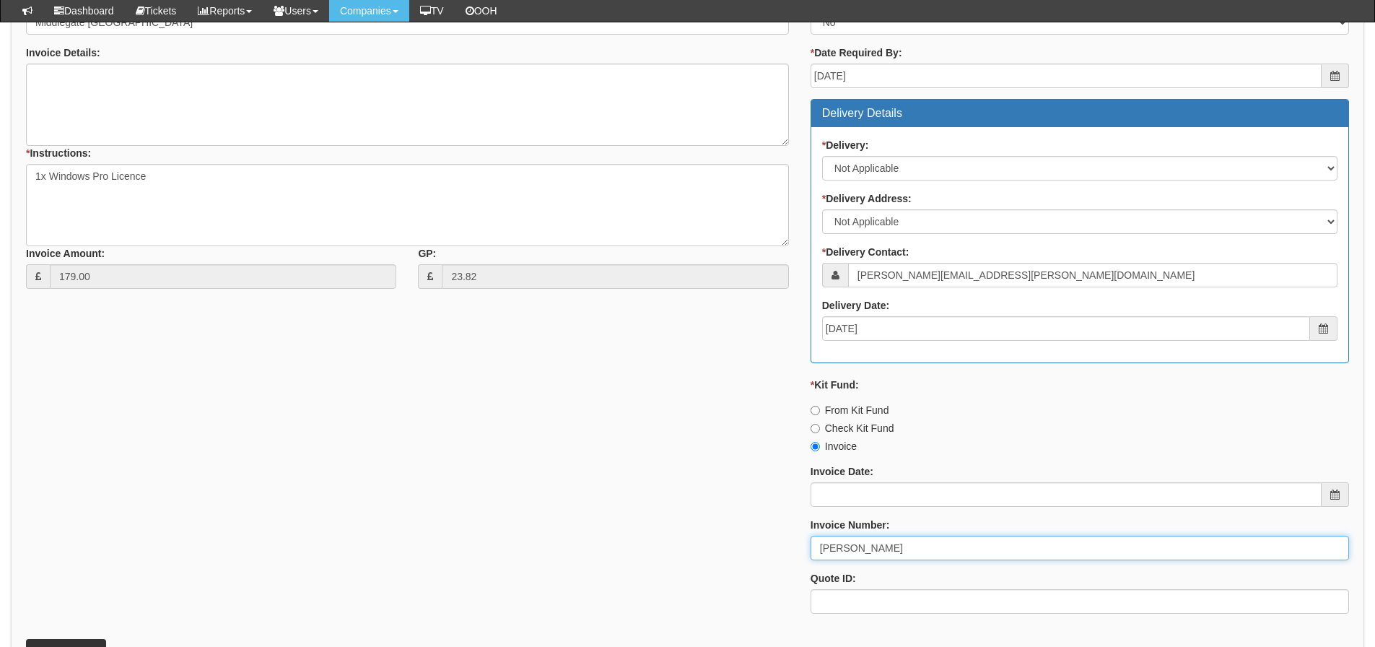
scroll to position [632, 0]
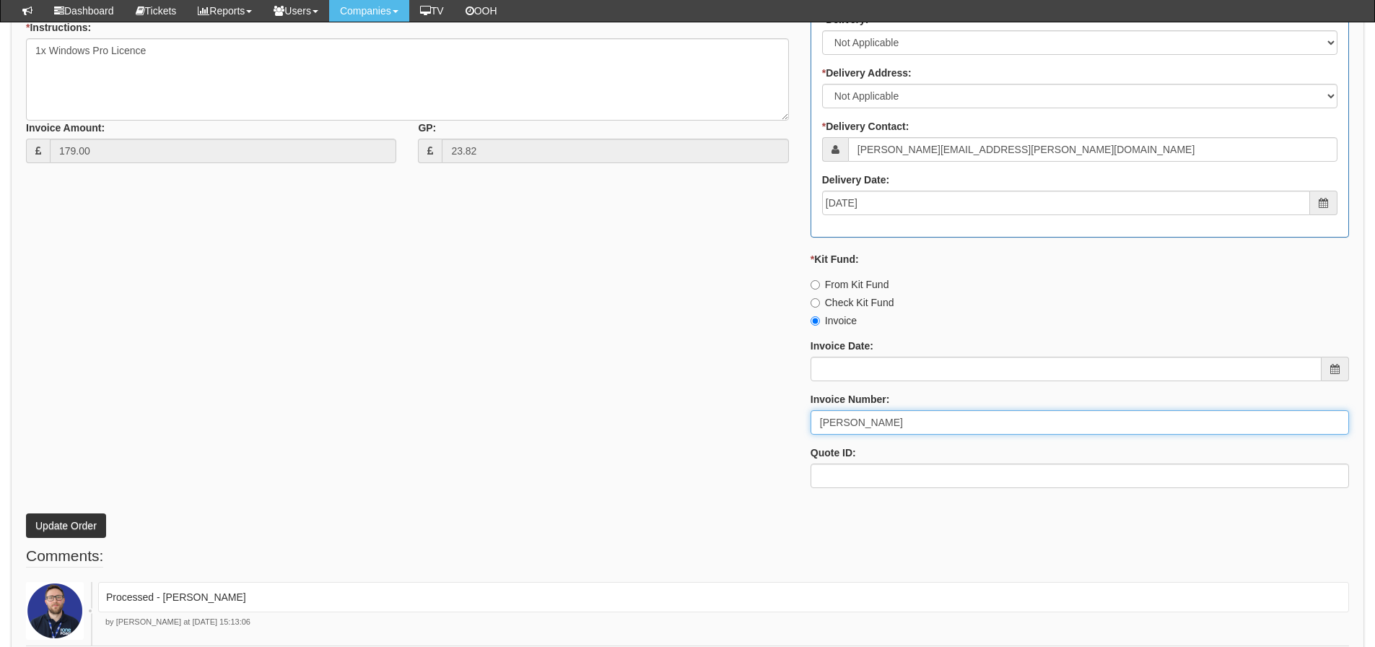
type input "[PERSON_NAME]"
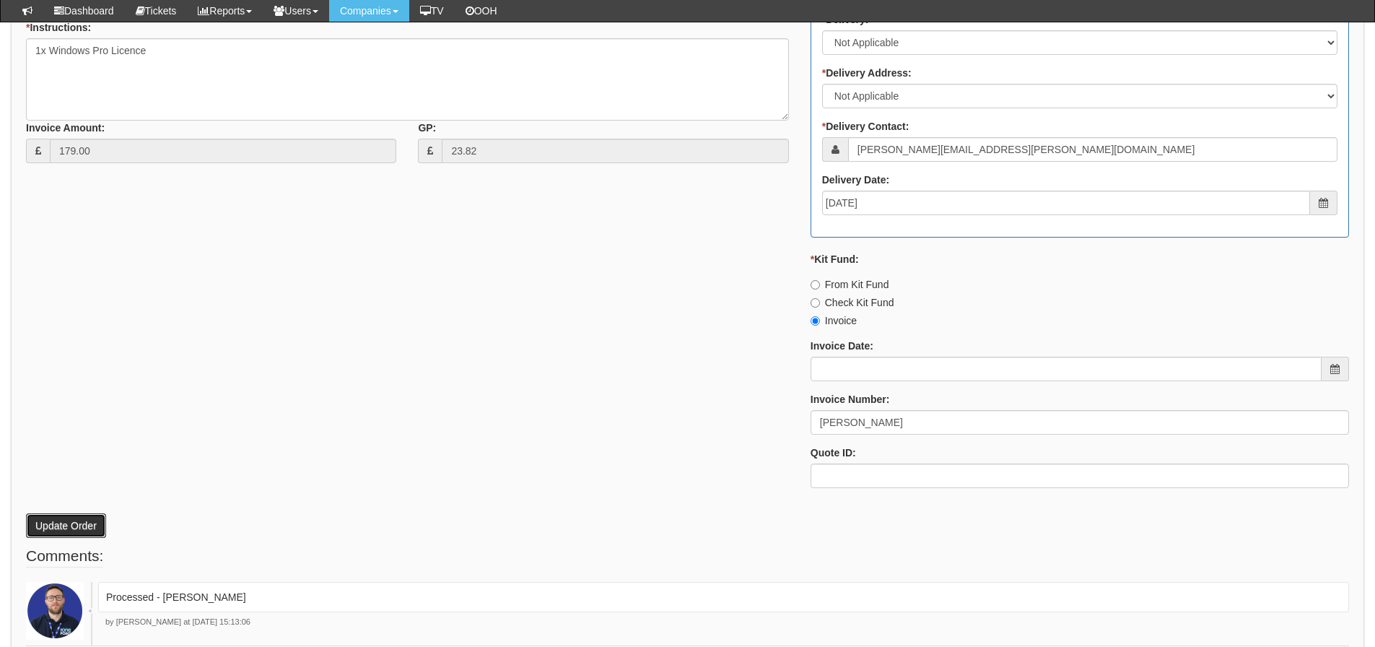
click at [32, 528] on button "Update Order" at bounding box center [66, 525] width 80 height 25
